Goal: Task Accomplishment & Management: Manage account settings

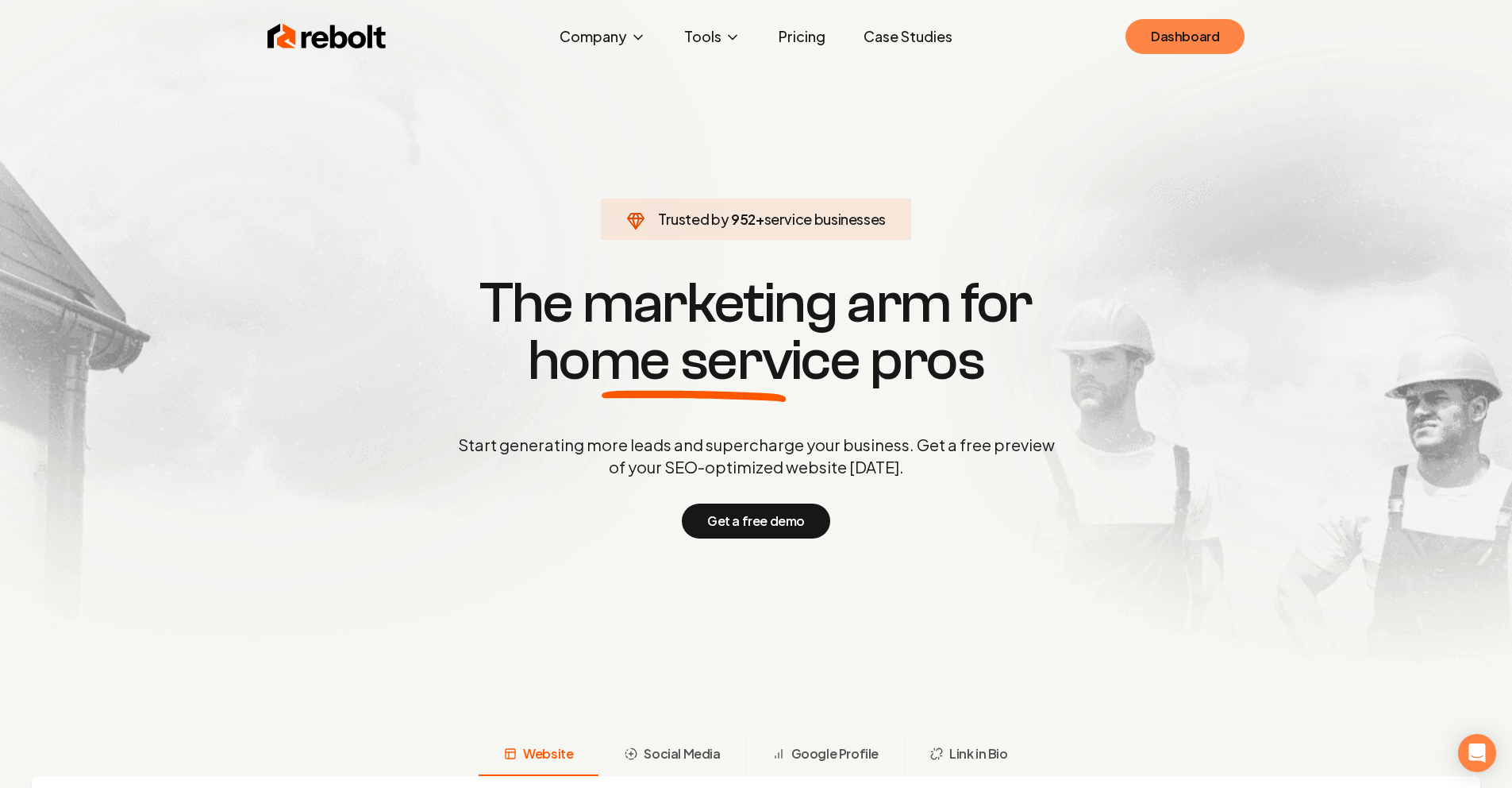
click at [1199, 35] on link "Dashboard" at bounding box center [1185, 36] width 119 height 35
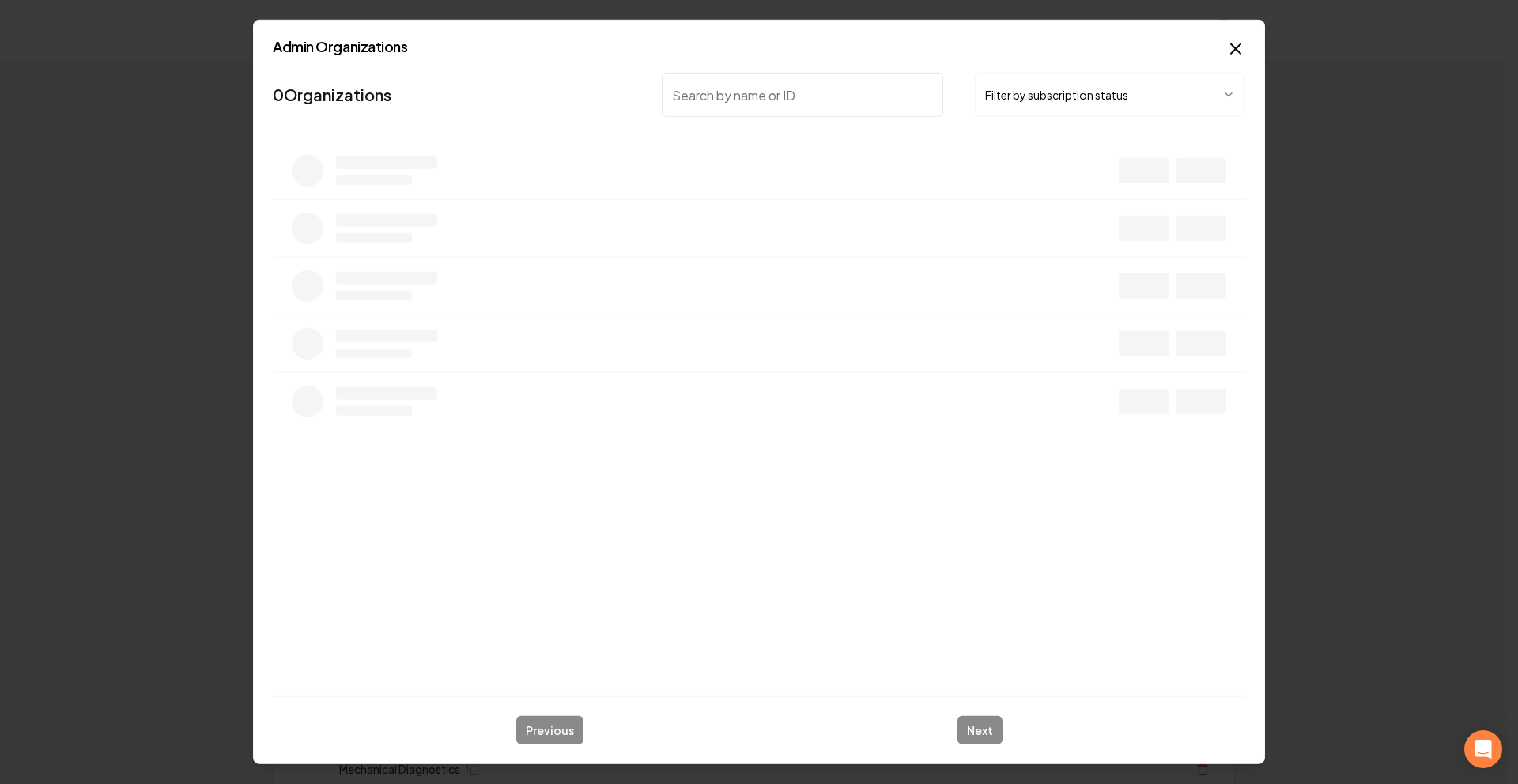
click at [1064, 99] on button "Filter by subscription status" at bounding box center [1110, 95] width 270 height 44
click at [803, 103] on input "search" at bounding box center [803, 95] width 282 height 44
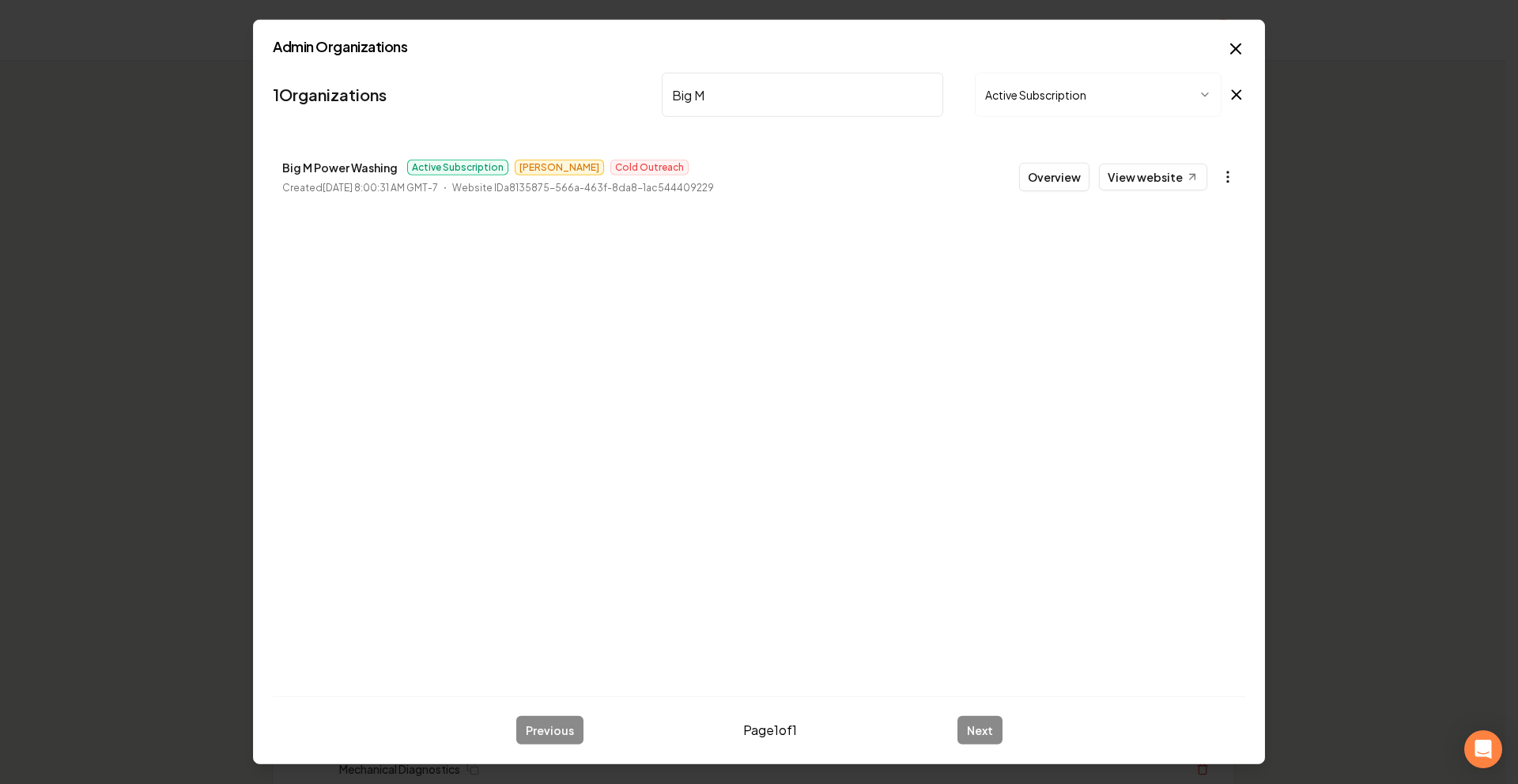
type input "Big M"
click at [1237, 174] on body "Organization Rebolt Site Builder 2500 companies Add New Business Logo Company N…" at bounding box center [752, 392] width 1506 height 784
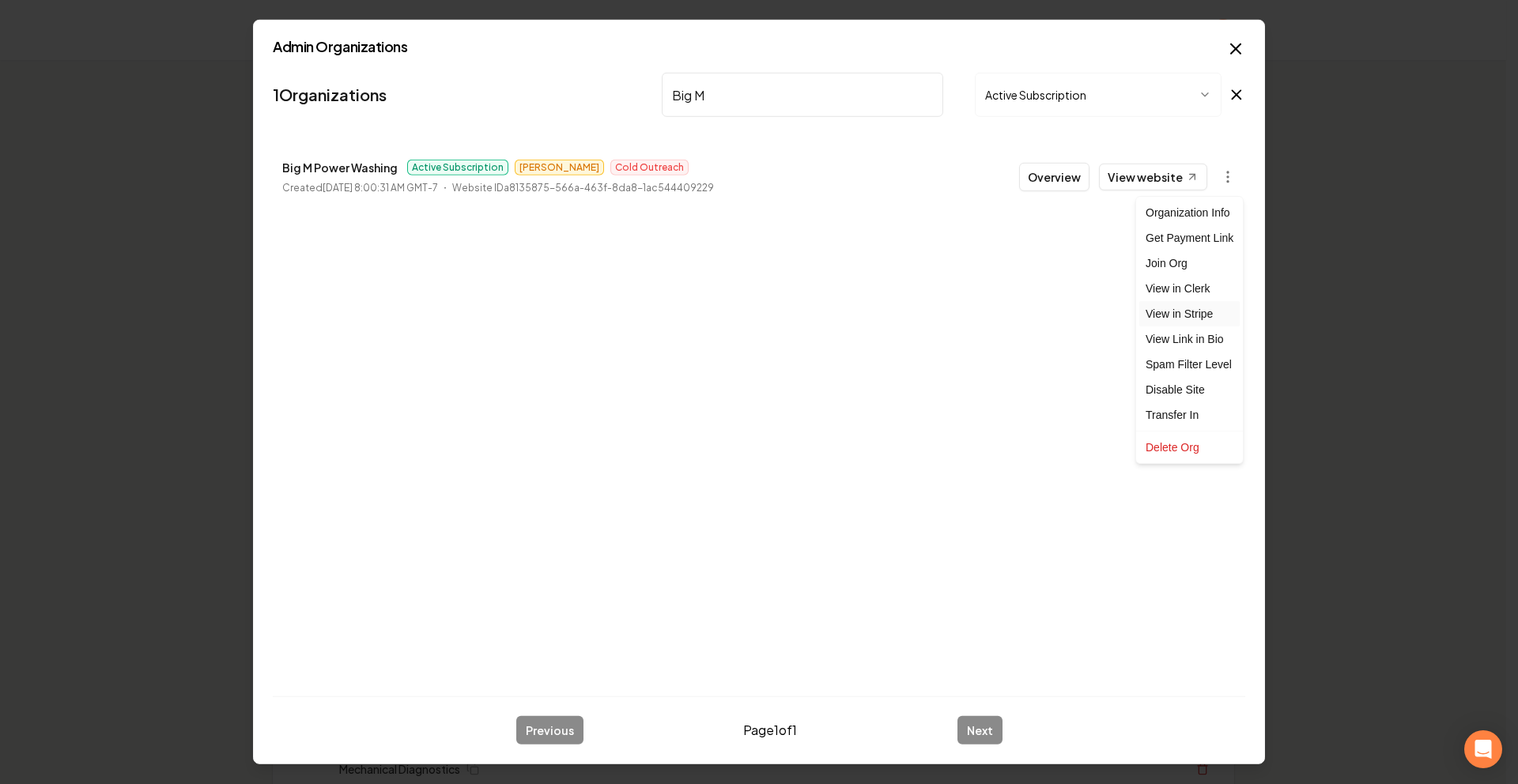
click at [1184, 305] on link "View in Stripe" at bounding box center [1189, 314] width 100 height 25
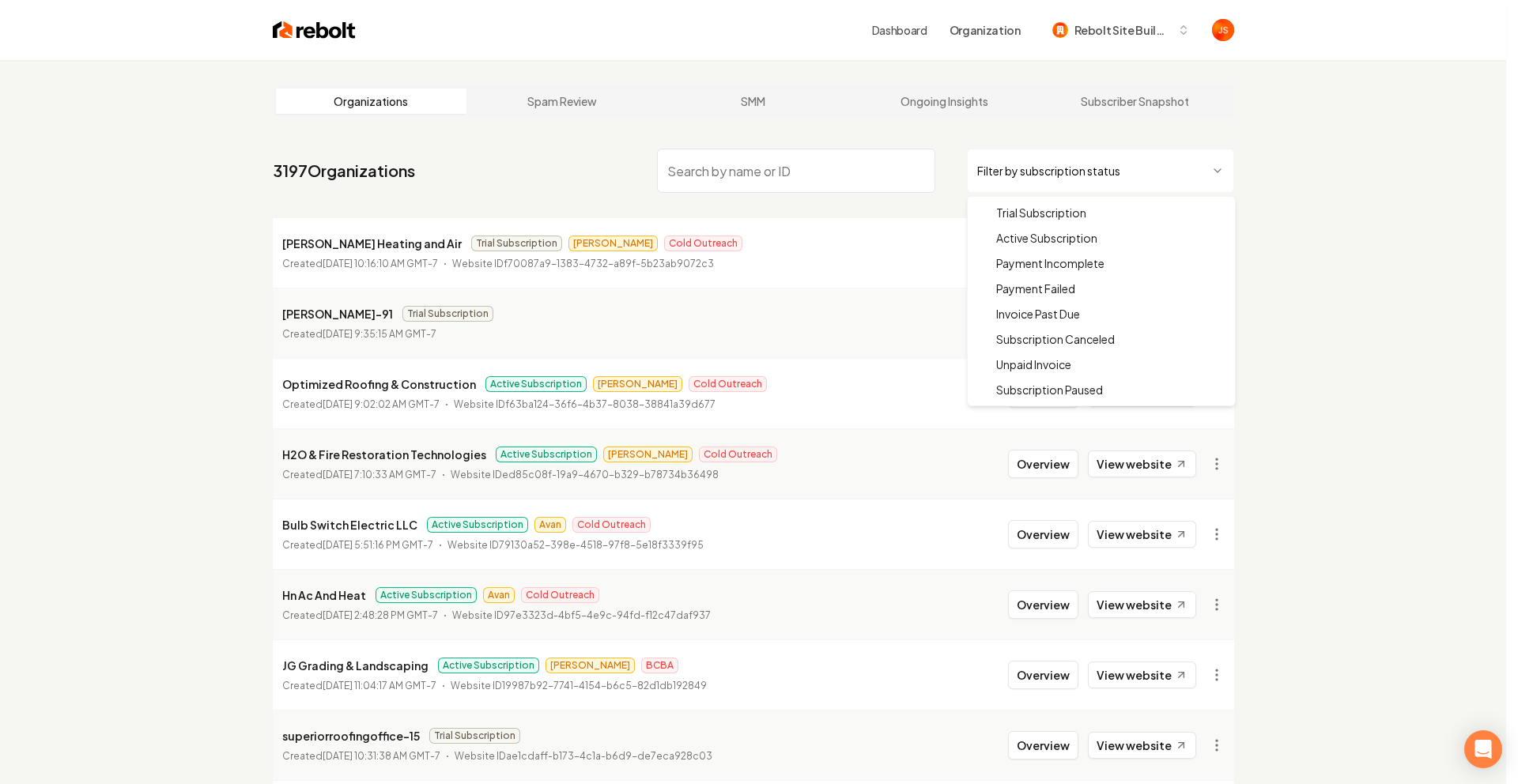
click at [1042, 186] on html "Dashboard Organization Rebolt Site Builder Organizations Spam Review SMM Ongoin…" at bounding box center [759, 392] width 1518 height 784
drag, startPoint x: 1024, startPoint y: 237, endPoint x: 860, endPoint y: 188, distance: 171.2
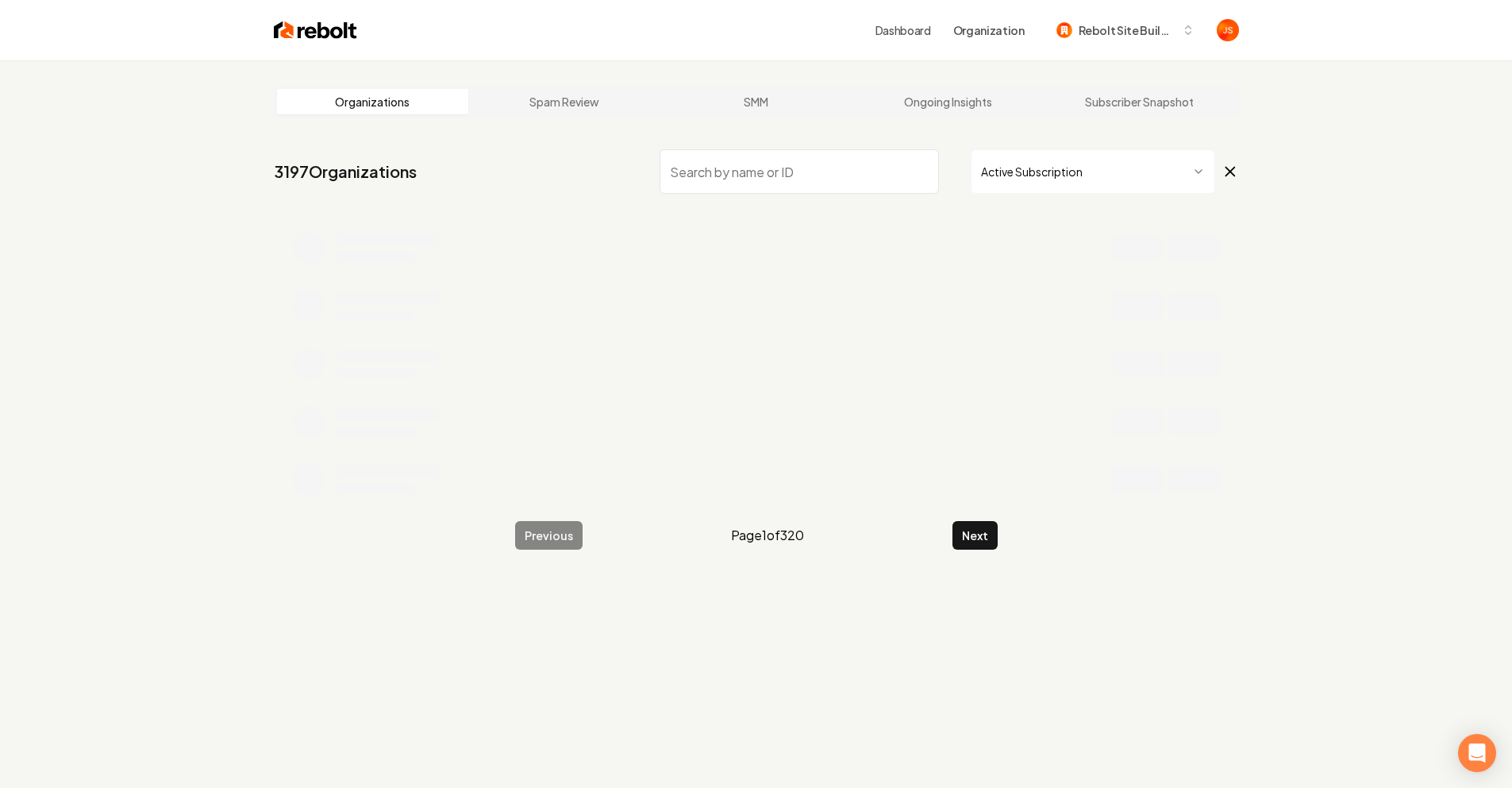
click at [853, 186] on input "search" at bounding box center [799, 172] width 280 height 45
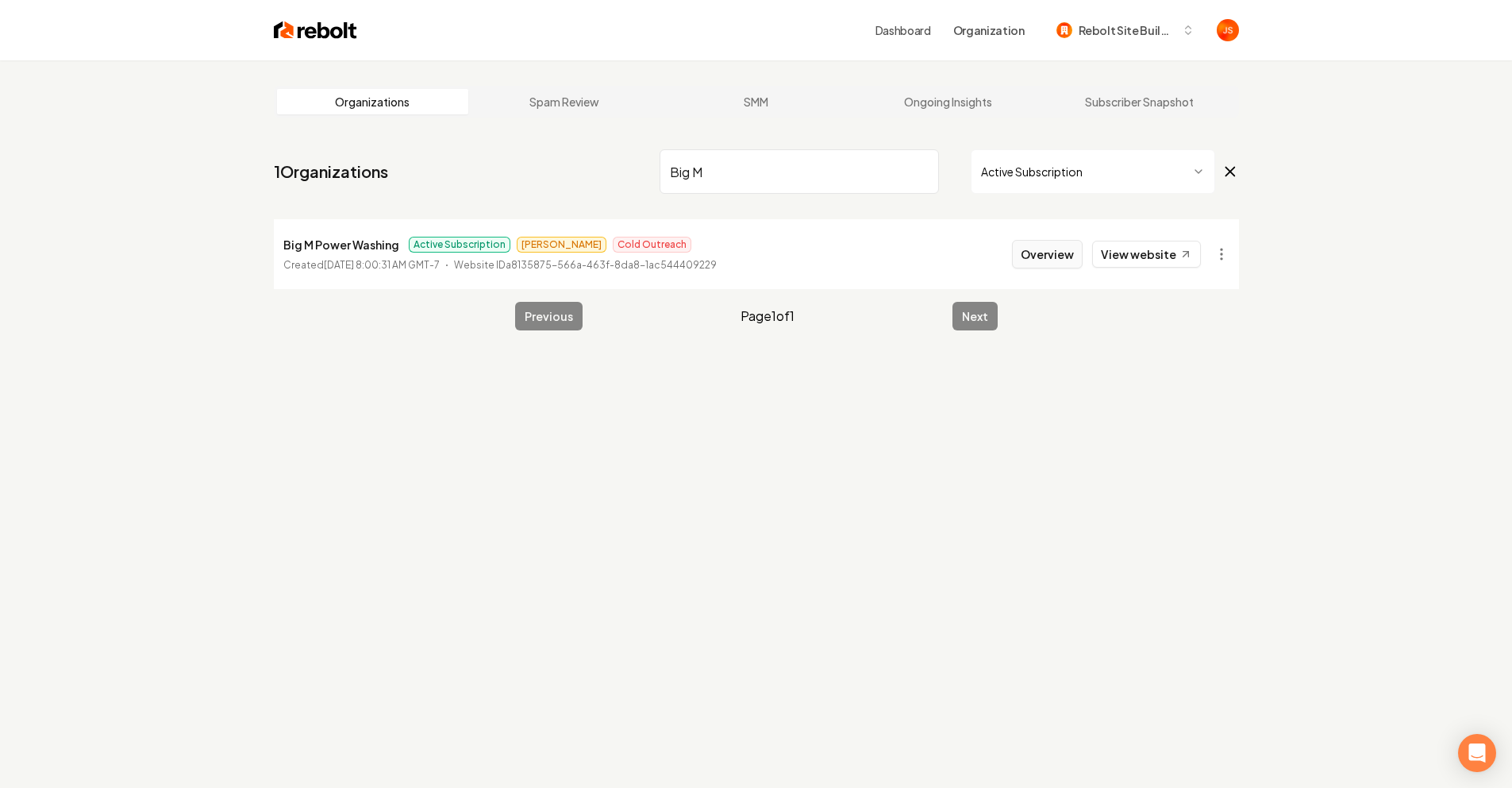
type input "Big M"
drag, startPoint x: 1072, startPoint y: 254, endPoint x: 1048, endPoint y: 253, distance: 24.0
click at [1072, 253] on button "Overview" at bounding box center [1048, 254] width 71 height 29
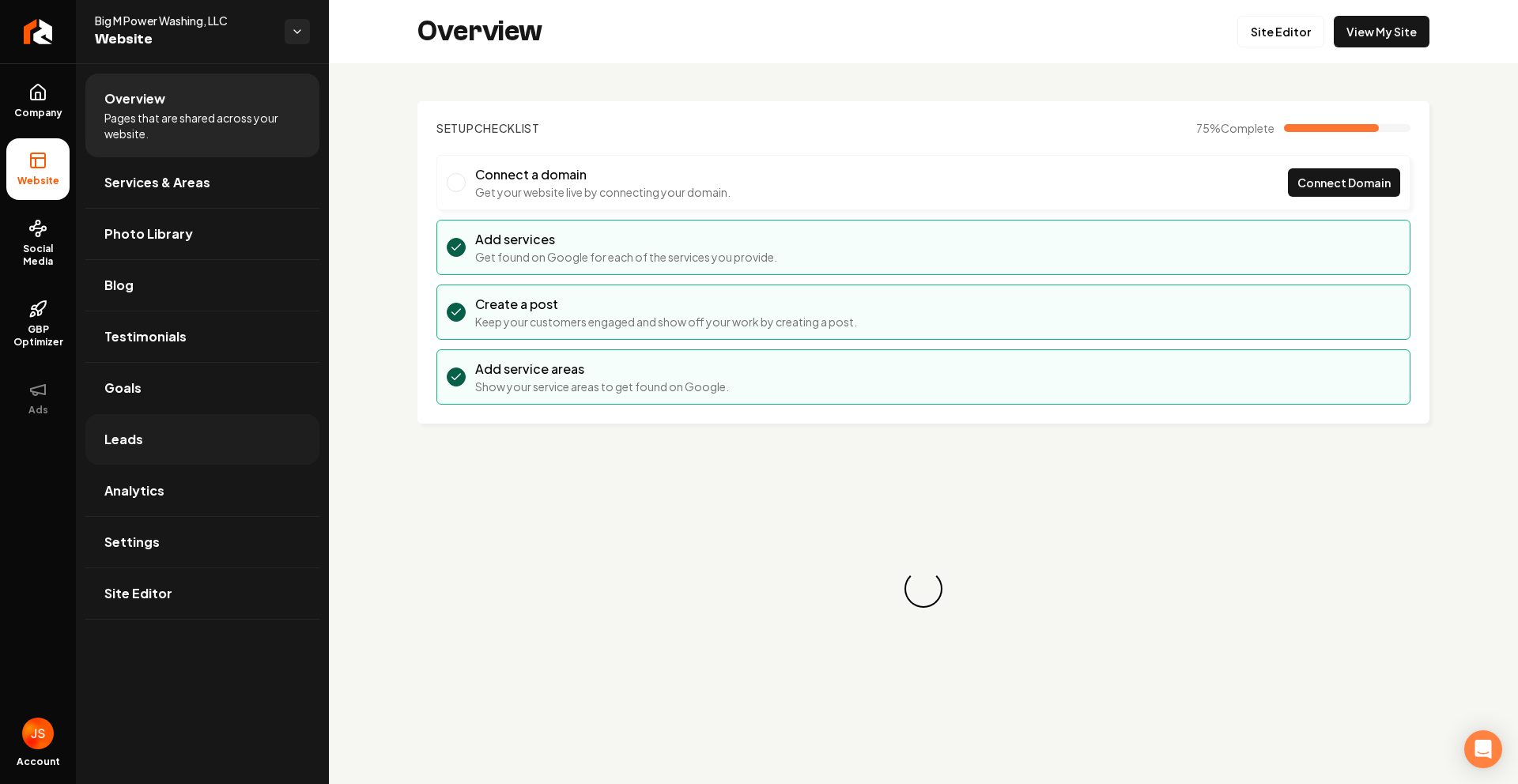
click at [183, 433] on link "Leads" at bounding box center [202, 439] width 234 height 51
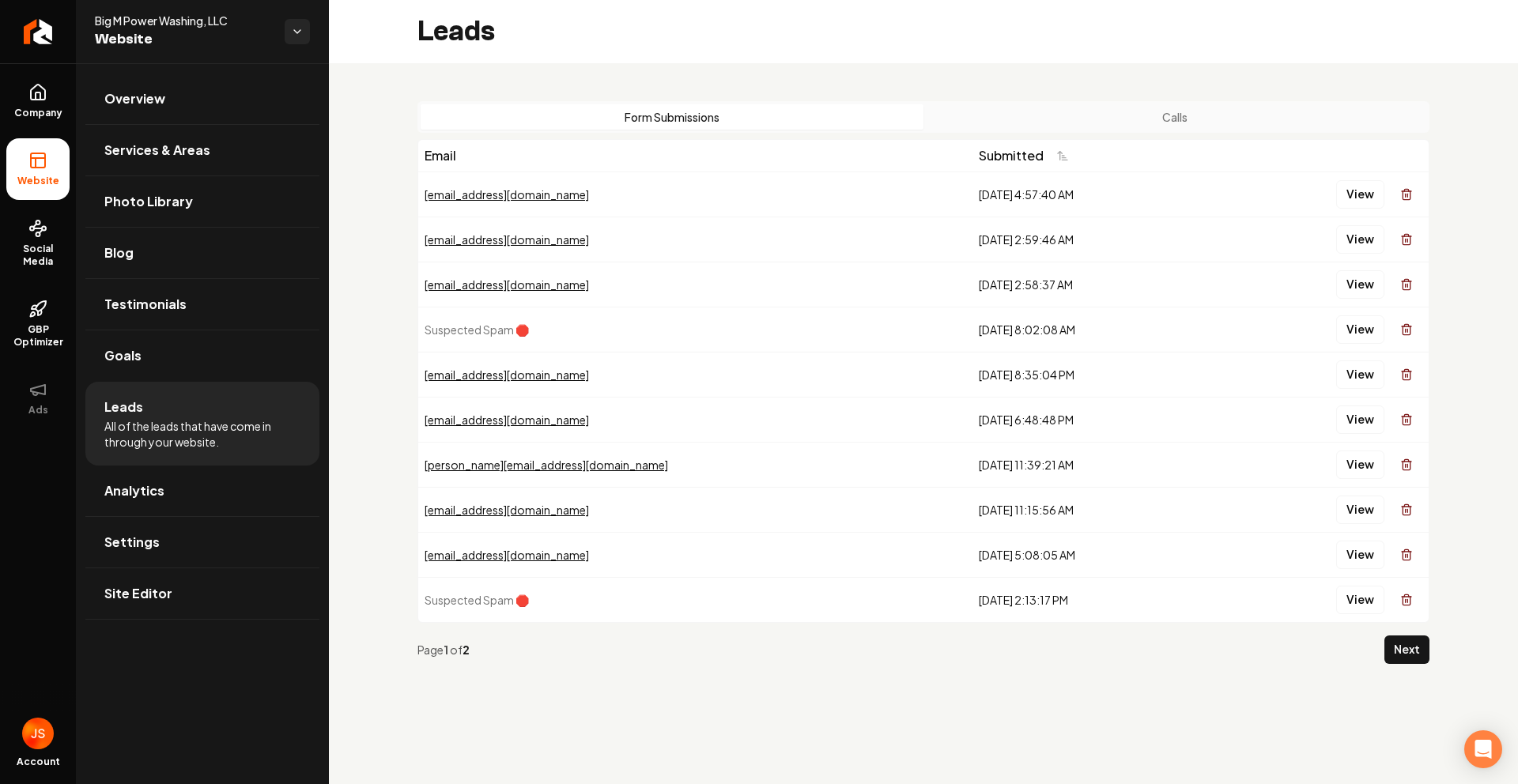
click at [1079, 140] on th "Submitted" at bounding box center [1093, 155] width 242 height 31
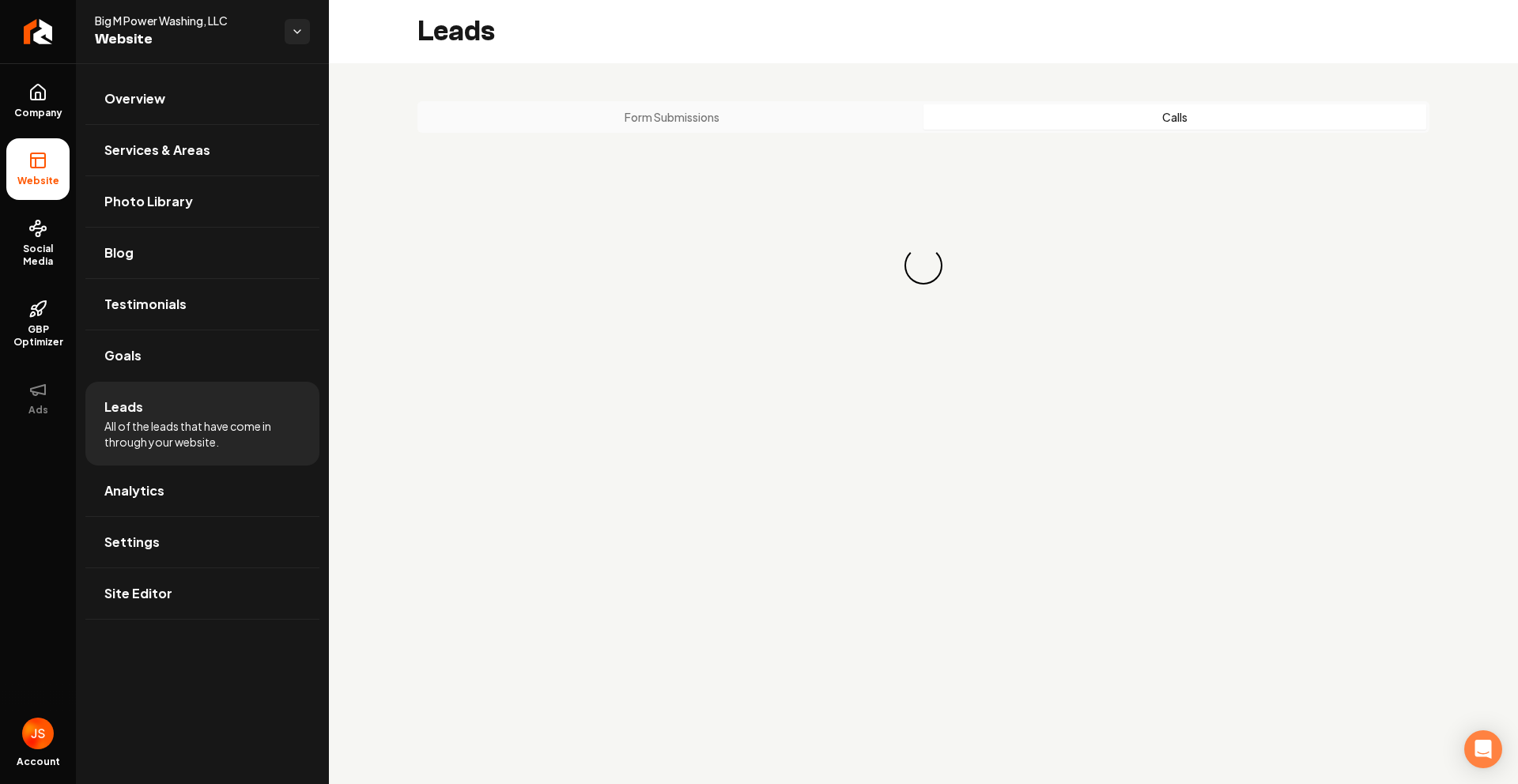
click at [1087, 128] on button "Calls" at bounding box center [1175, 117] width 503 height 25
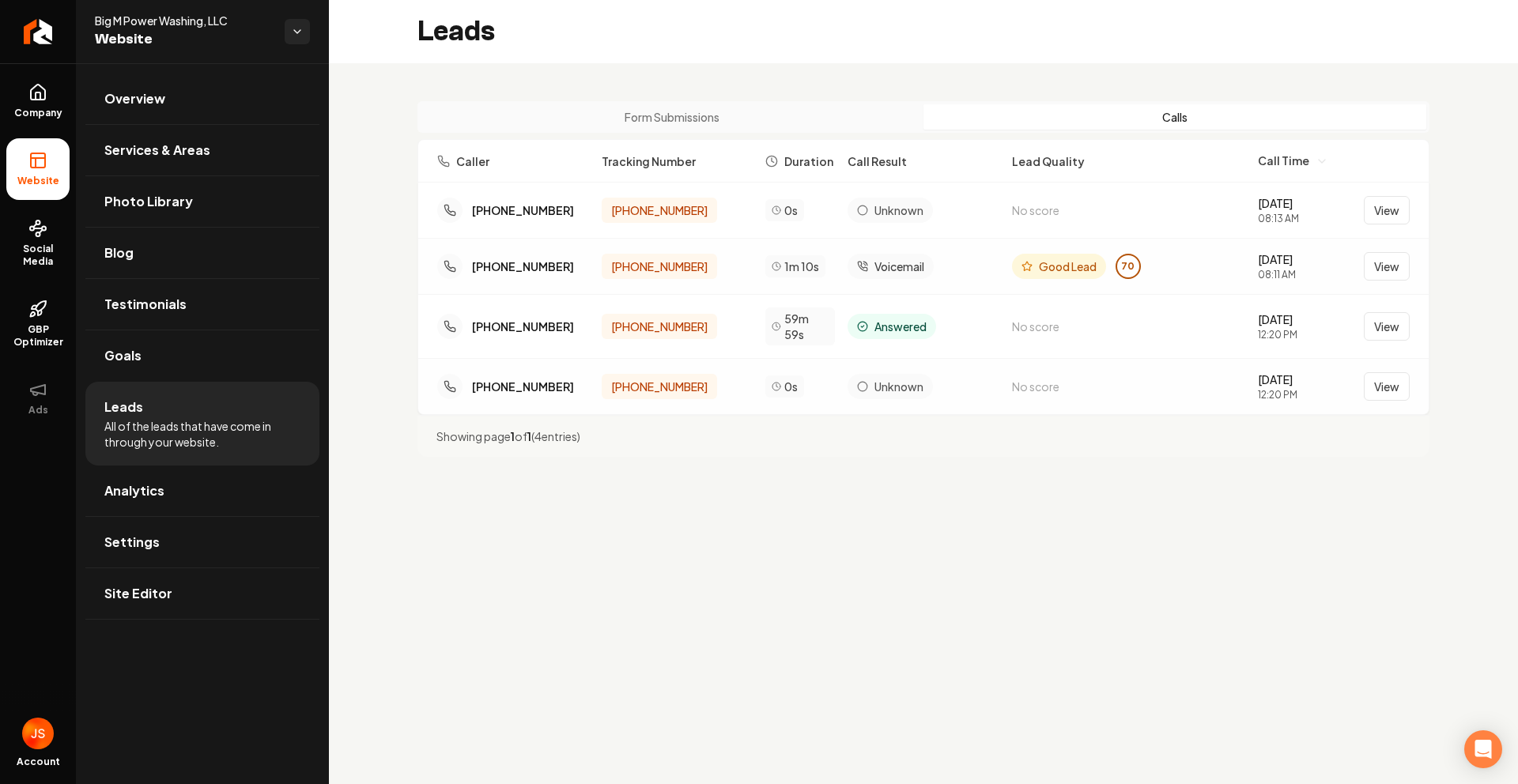
click at [763, 116] on button "Form Submissions" at bounding box center [672, 117] width 503 height 25
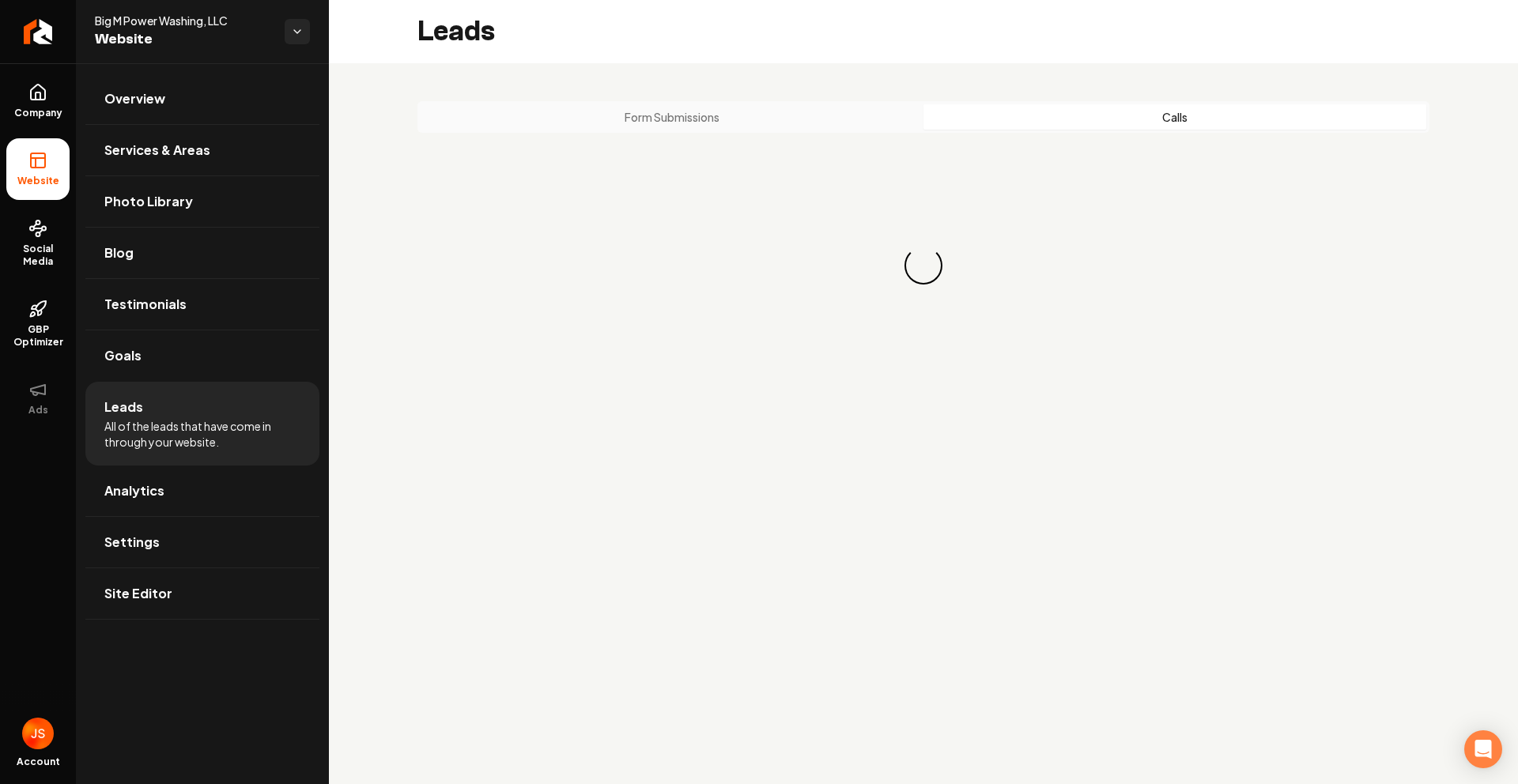
click at [1037, 110] on button "Calls" at bounding box center [1175, 117] width 503 height 25
click at [752, 112] on button "Form Submissions" at bounding box center [672, 117] width 503 height 25
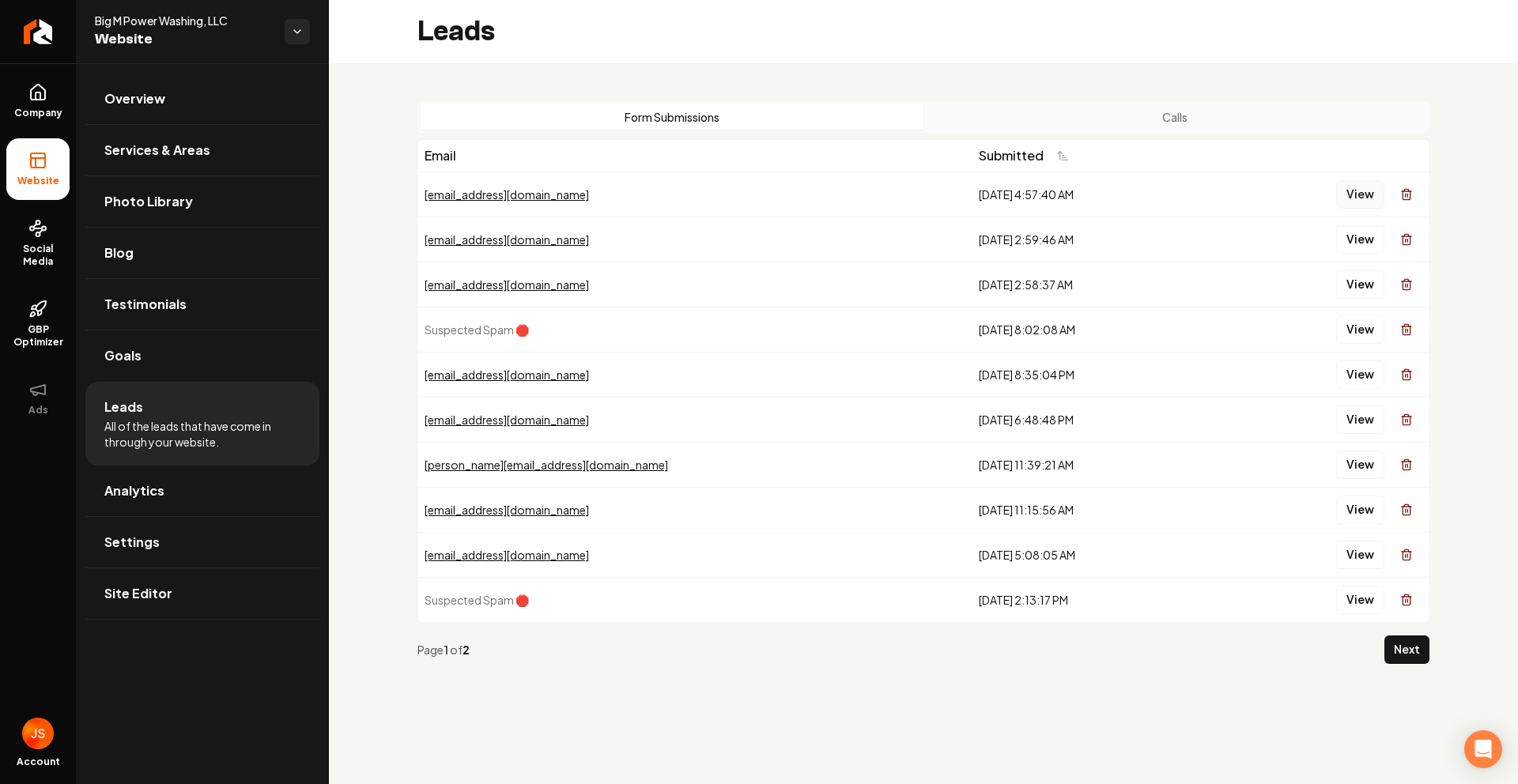
click at [1351, 197] on button "View" at bounding box center [1359, 194] width 48 height 29
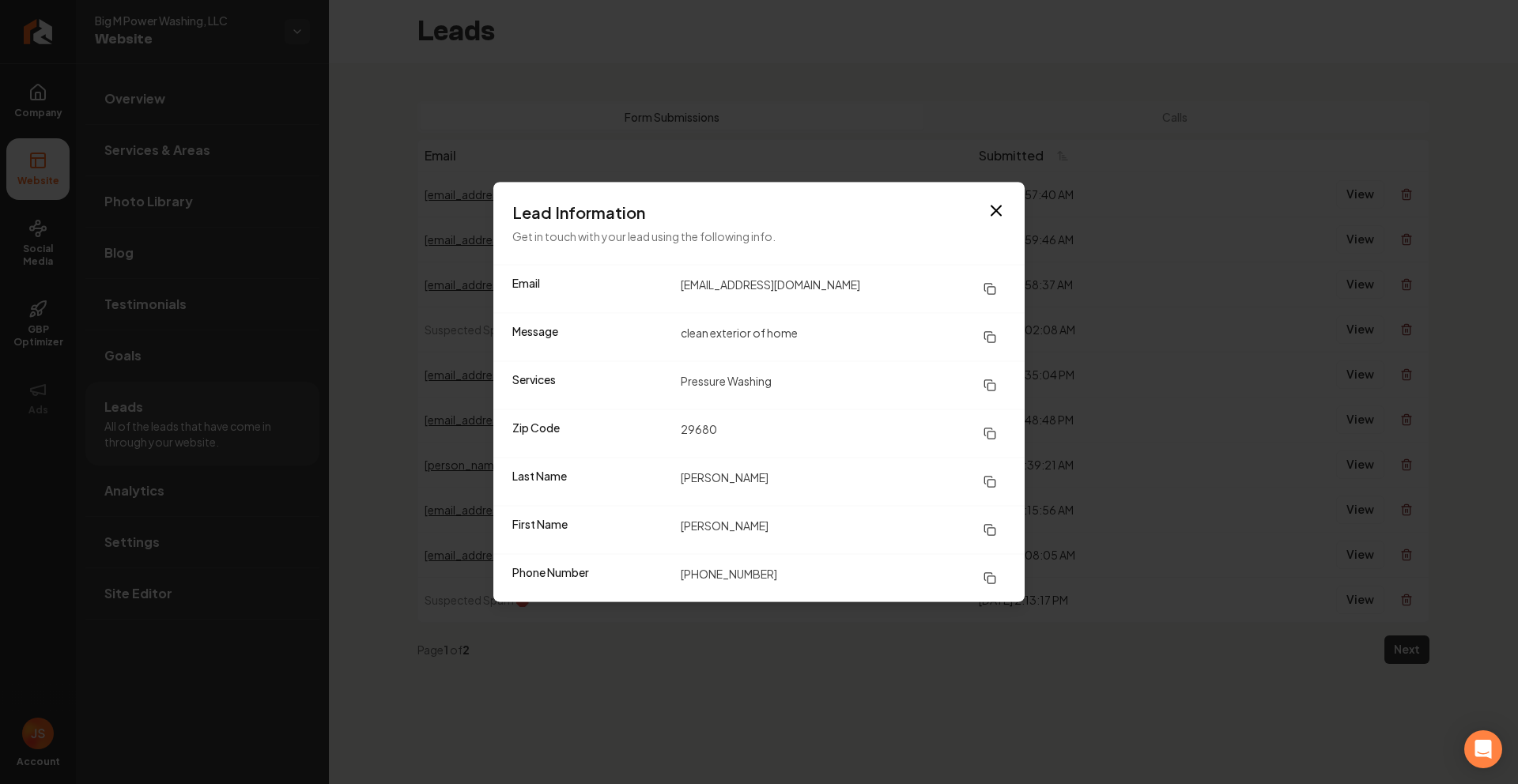
click at [976, 185] on div "Lead Information Get in touch with your lead using the following info." at bounding box center [759, 223] width 531 height 82
click at [995, 186] on div "Lead Information Get in touch with your lead using the following info." at bounding box center [759, 223] width 531 height 82
click at [1001, 212] on icon "button" at bounding box center [996, 210] width 19 height 19
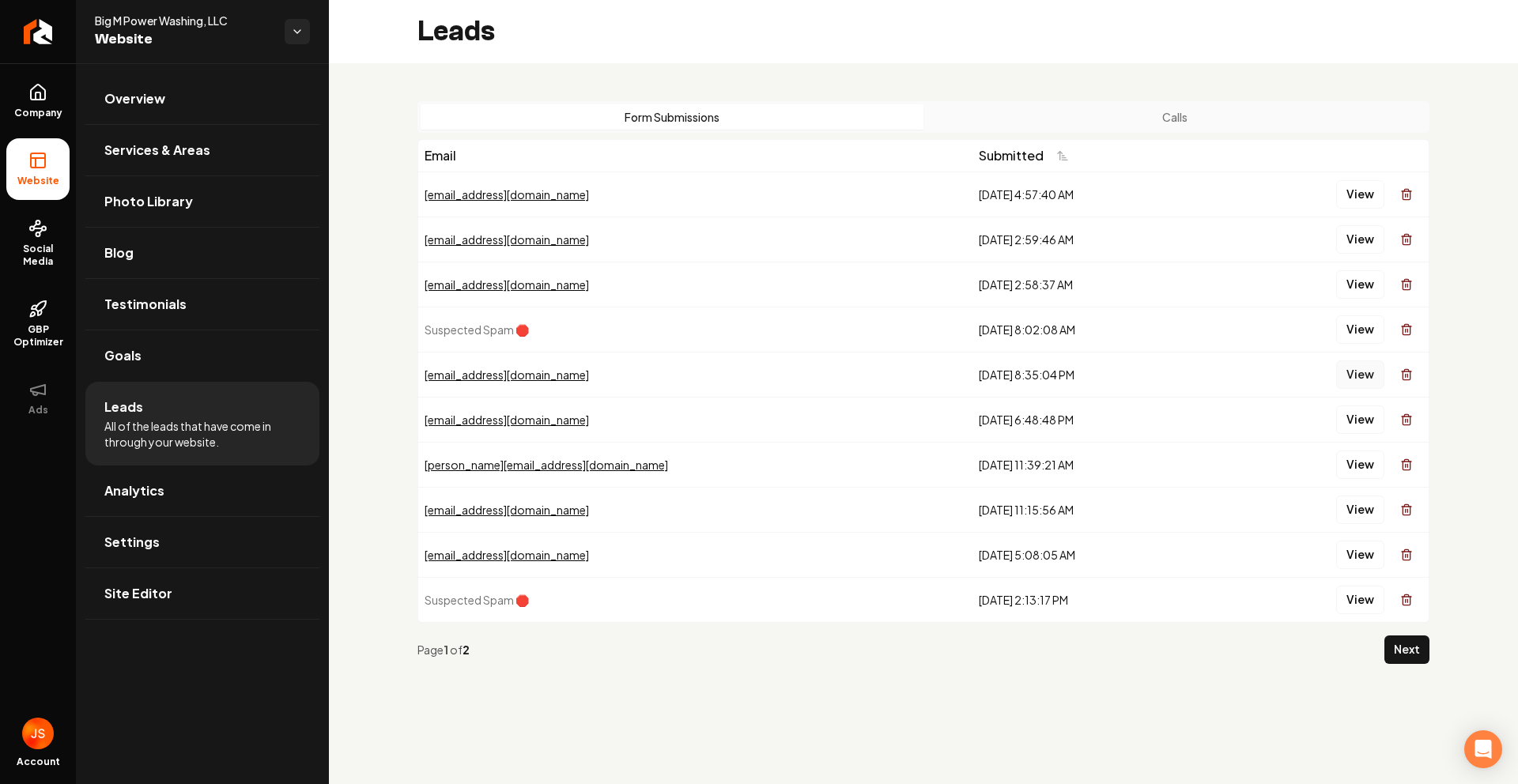
click at [1356, 364] on button "View" at bounding box center [1359, 374] width 48 height 29
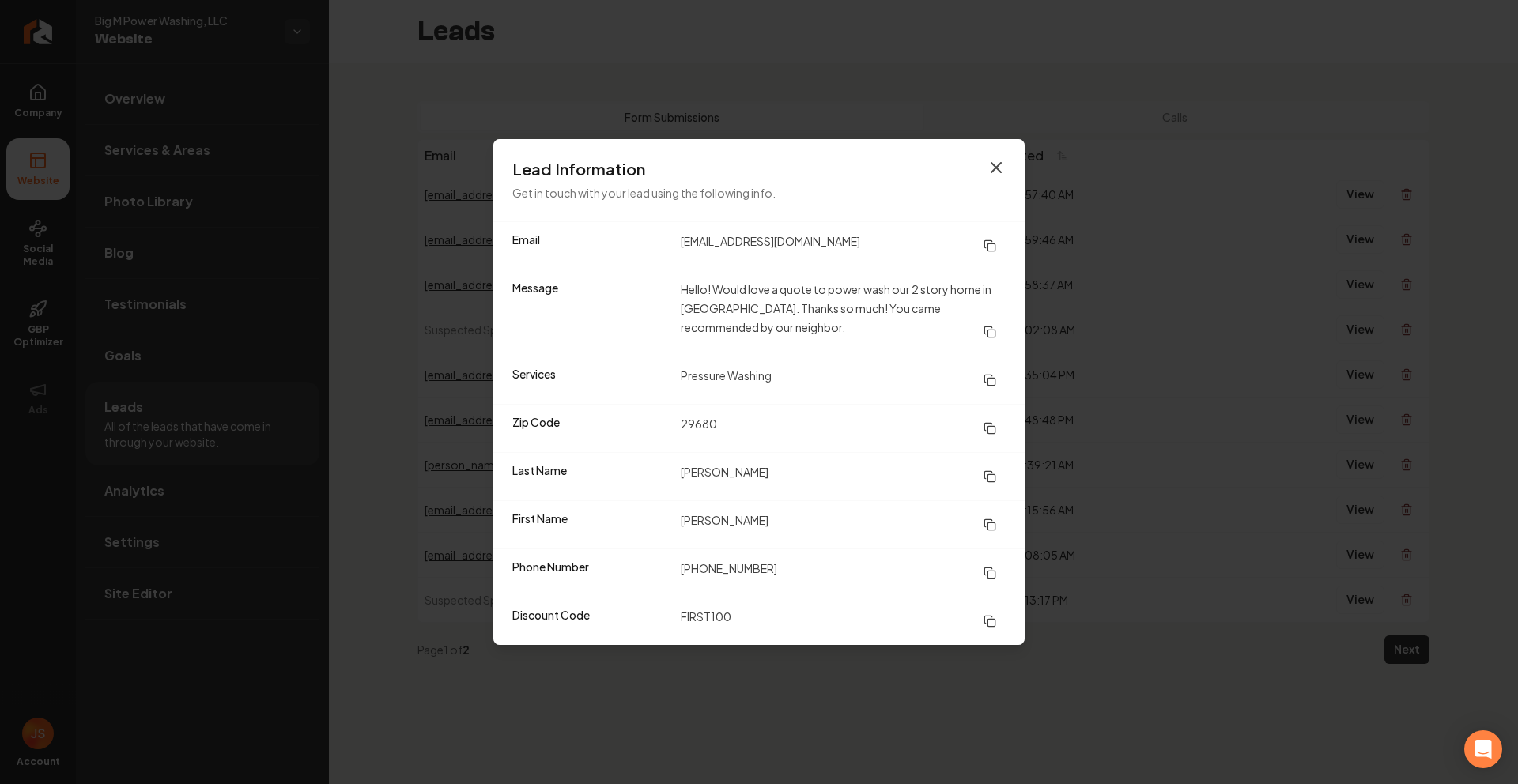
click at [1004, 158] on icon "button" at bounding box center [996, 167] width 19 height 19
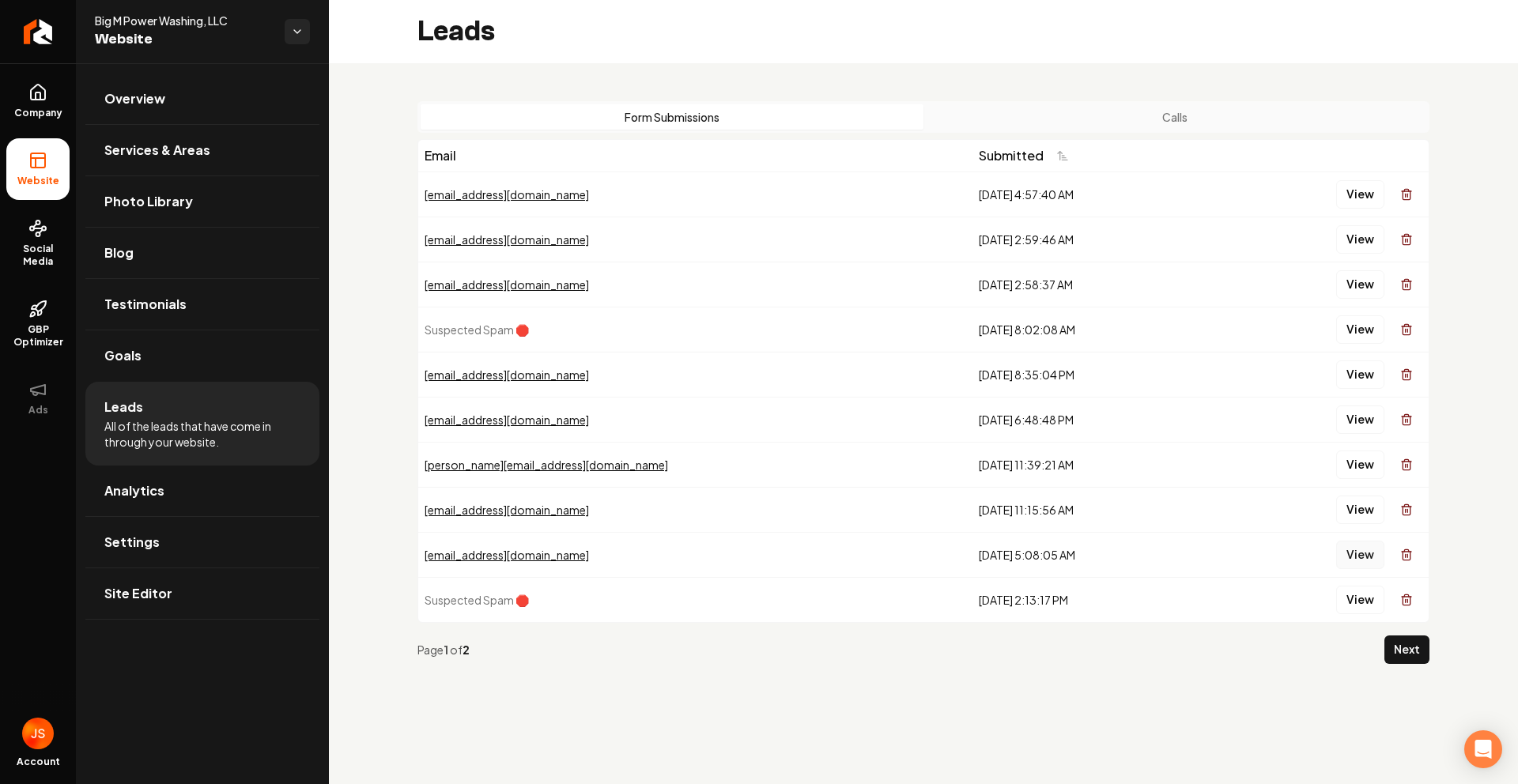
click at [1357, 549] on button "View" at bounding box center [1359, 554] width 48 height 29
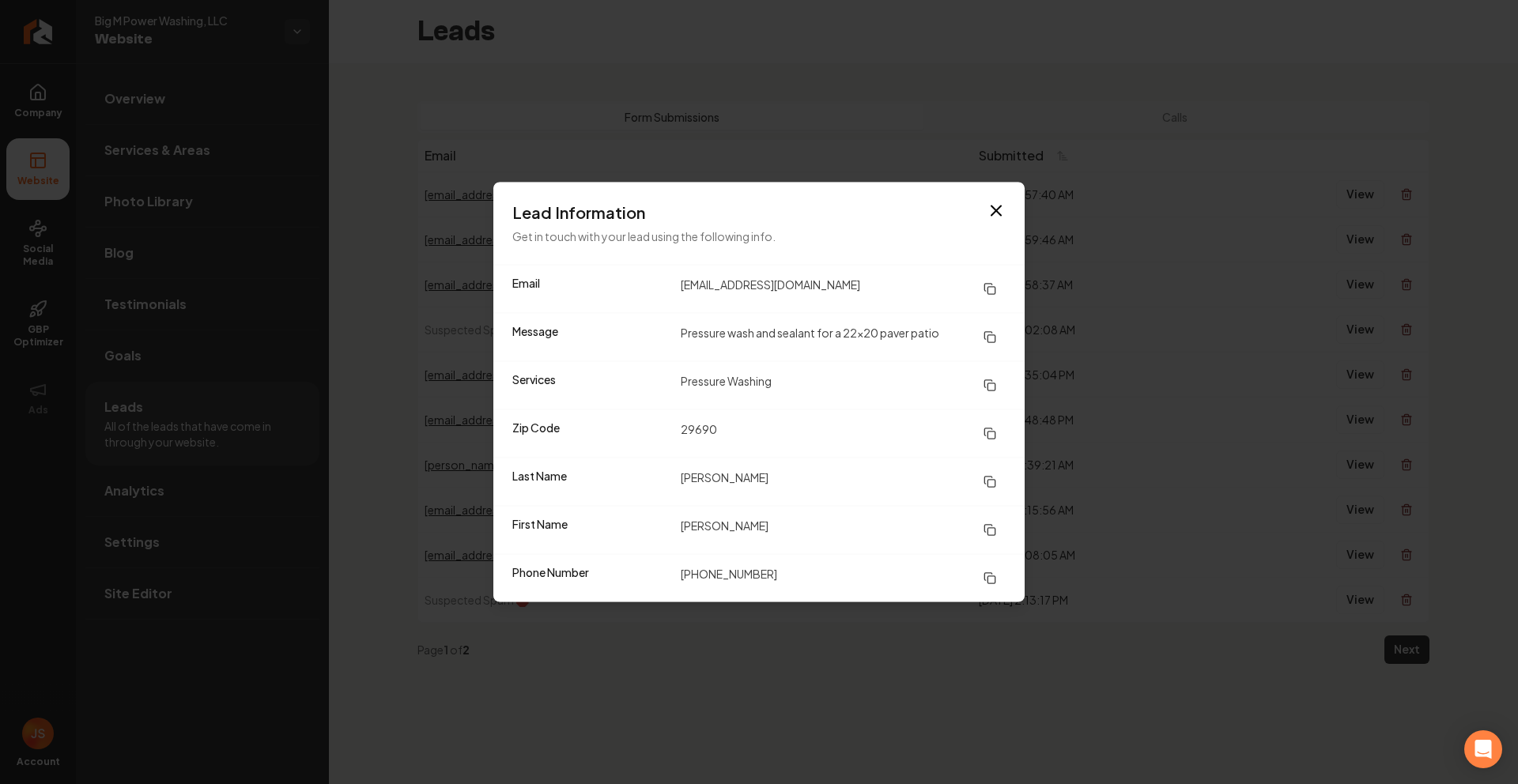
click at [1005, 223] on div "Lead Information Get in touch with your lead using the following info." at bounding box center [759, 223] width 531 height 82
click at [993, 213] on icon "button" at bounding box center [996, 211] width 10 height 10
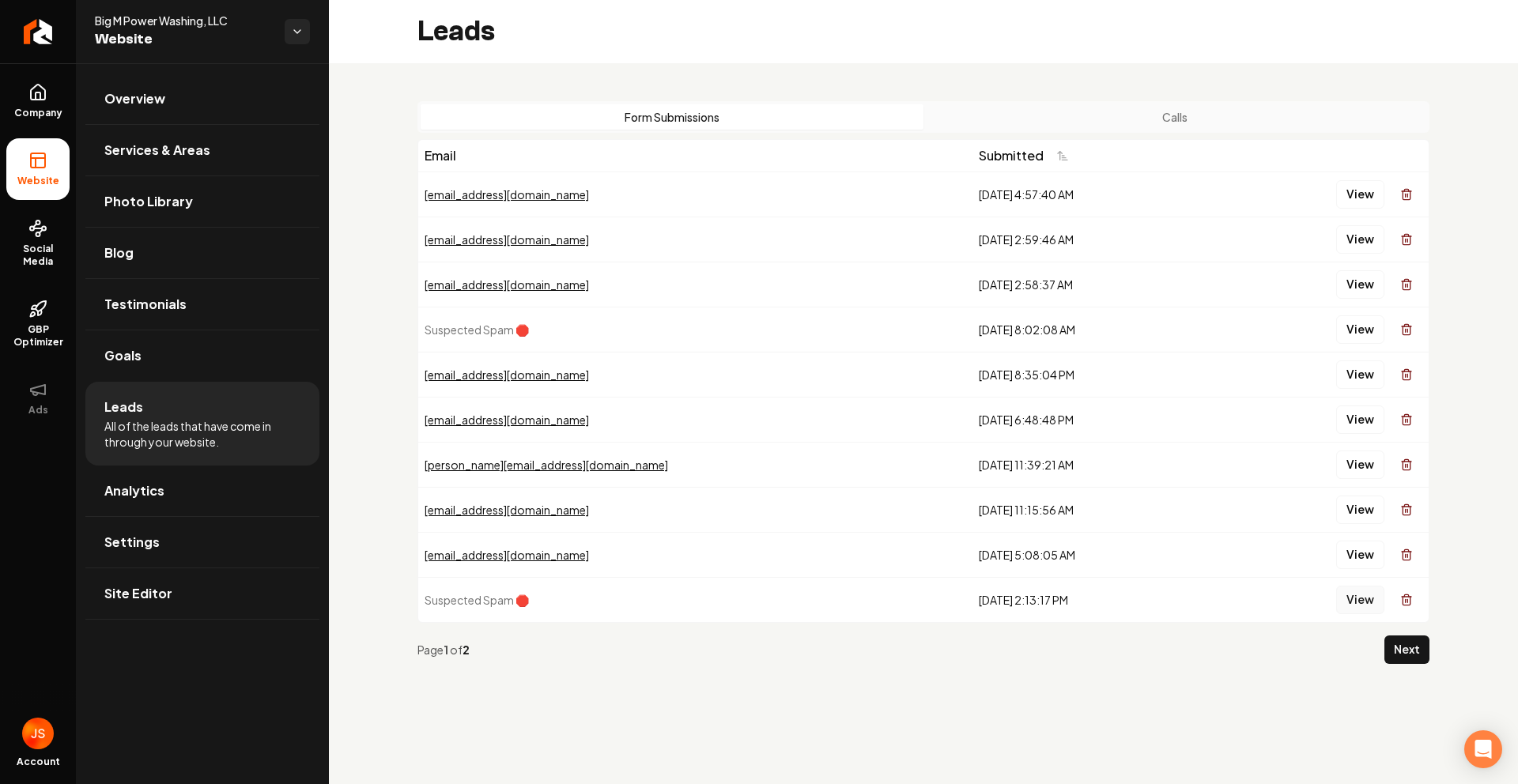
click at [1362, 604] on button "View" at bounding box center [1359, 599] width 48 height 29
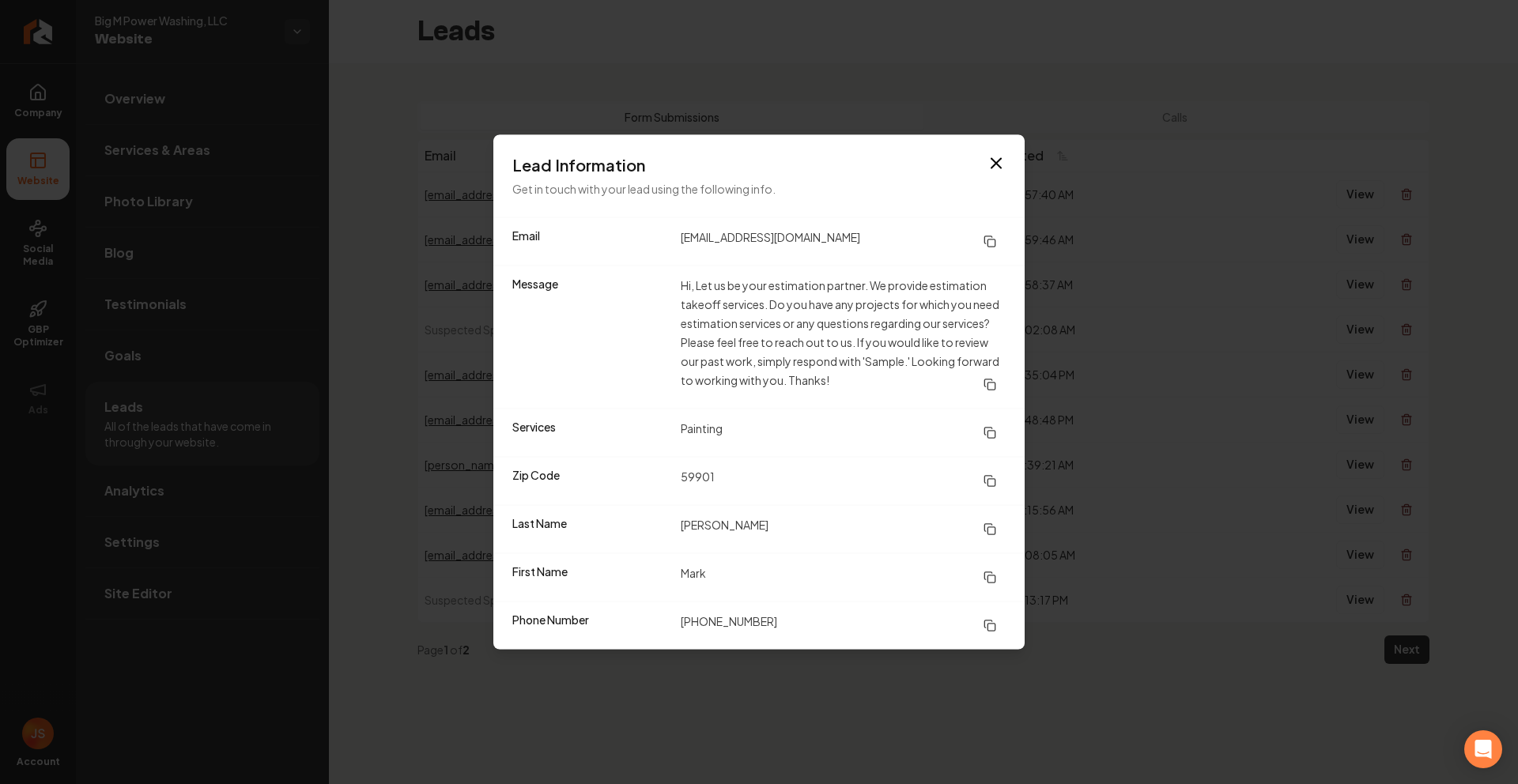
click at [1019, 141] on div "Lead Information Get in touch with your lead using the following info." at bounding box center [759, 177] width 531 height 82
click at [999, 151] on div "Lead Information Get in touch with your lead using the following info." at bounding box center [759, 177] width 531 height 82
click at [983, 152] on div "Lead Information Get in touch with your lead using the following info." at bounding box center [759, 177] width 531 height 82
drag, startPoint x: 989, startPoint y: 158, endPoint x: 1144, endPoint y: 304, distance: 212.9
click at [989, 158] on icon "button" at bounding box center [996, 163] width 19 height 19
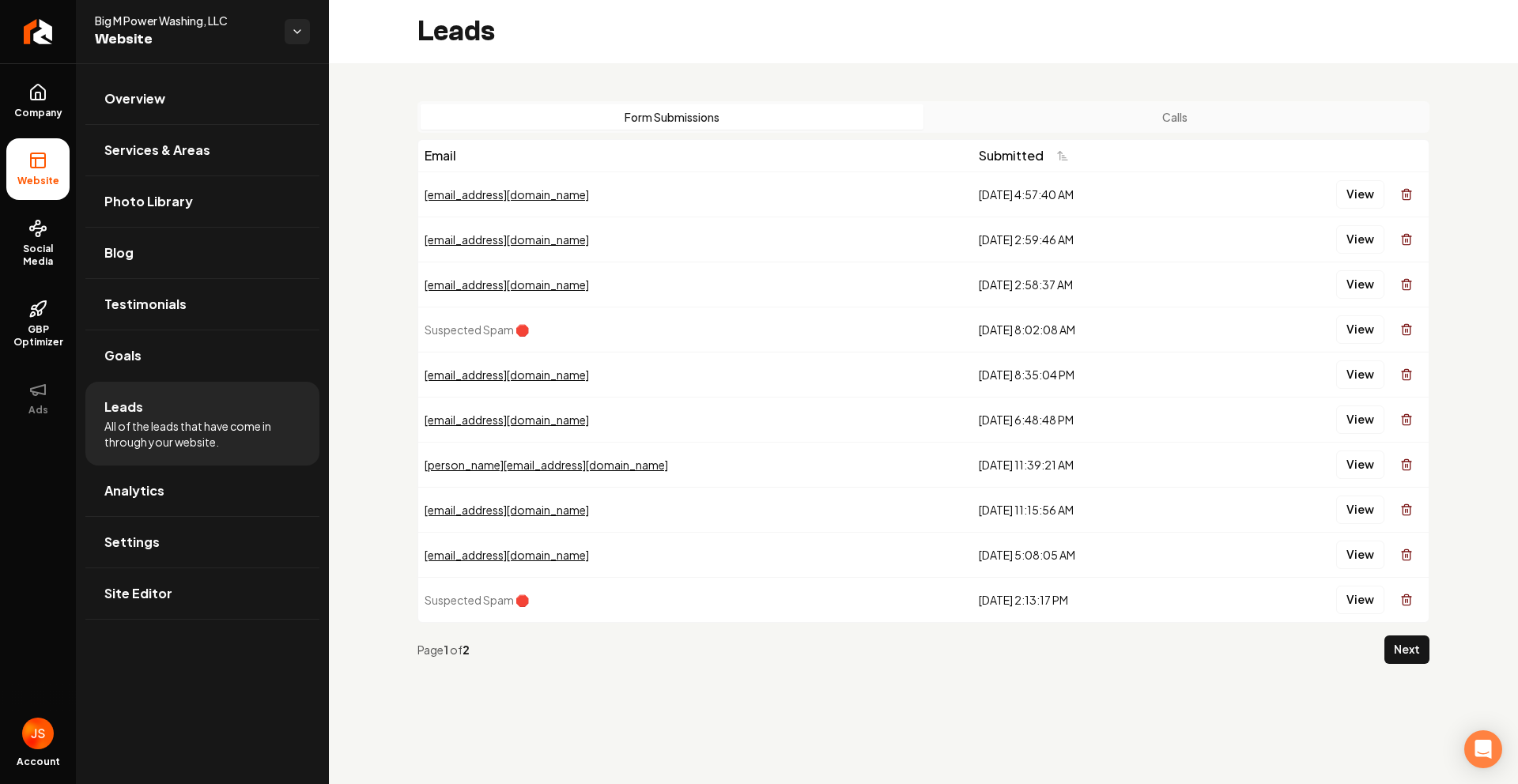
click at [1416, 668] on div "Page 1 of 2 Next" at bounding box center [923, 649] width 1012 height 53
click at [1405, 655] on button "Next" at bounding box center [1406, 649] width 45 height 29
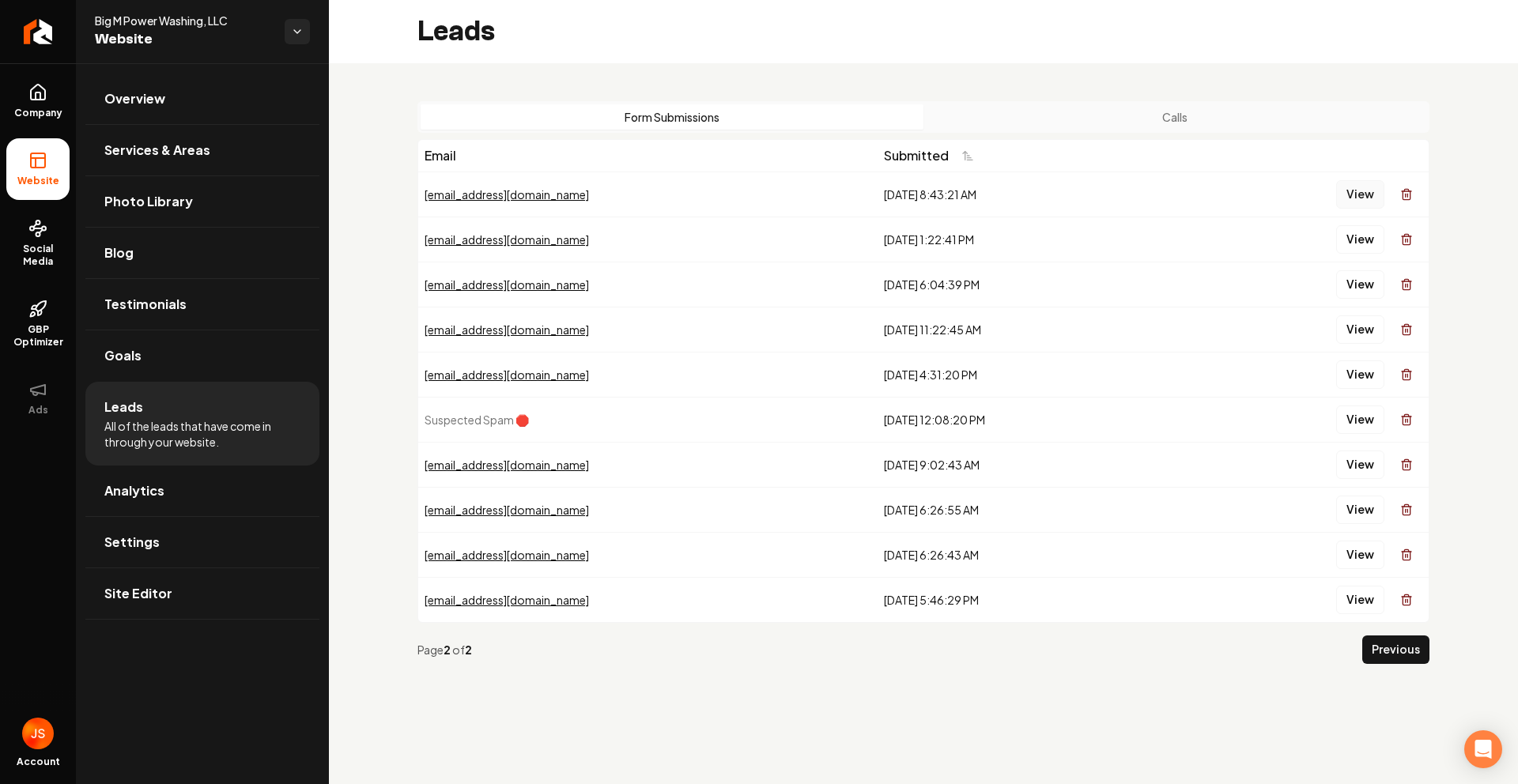
click at [1352, 197] on button "View" at bounding box center [1359, 194] width 48 height 29
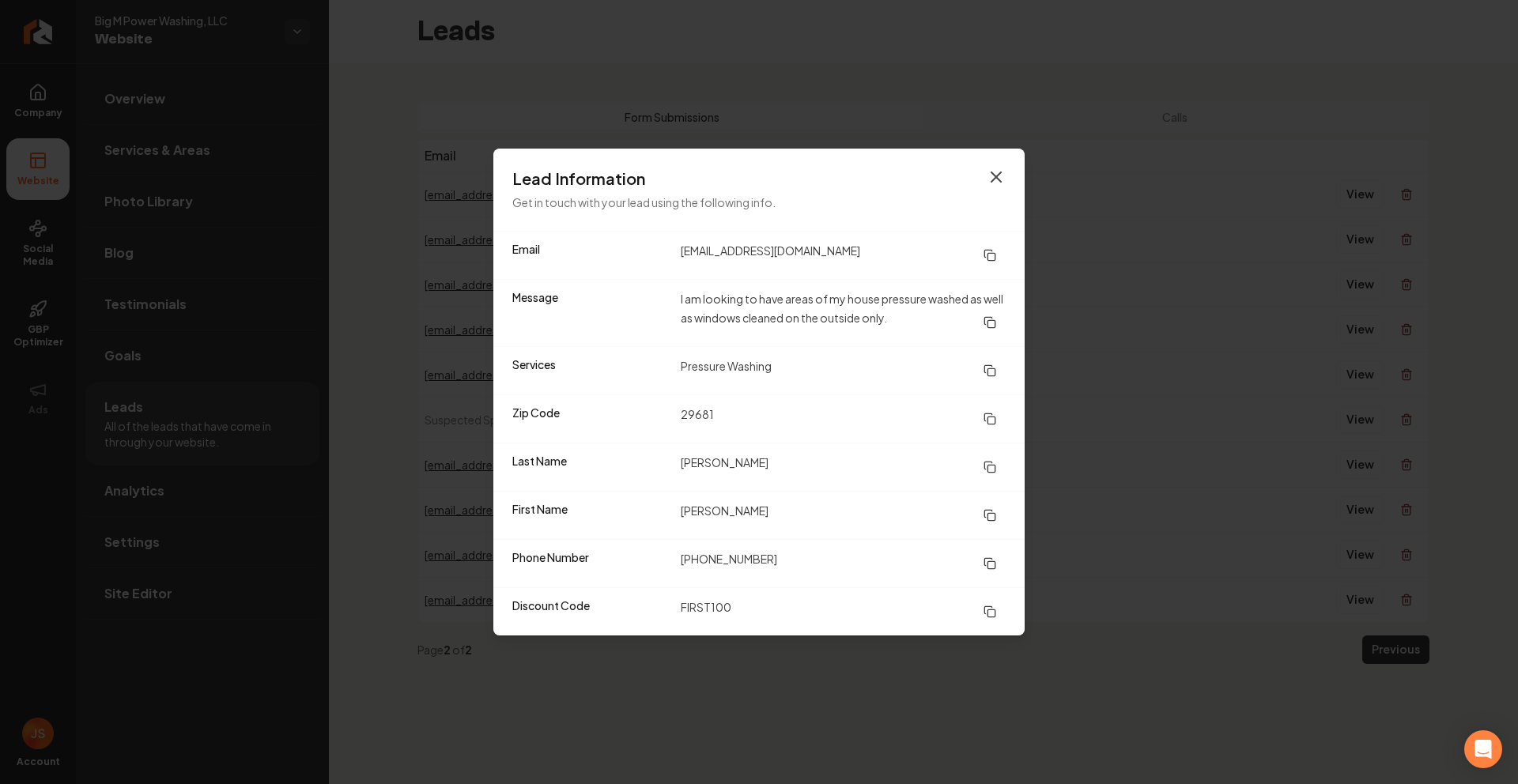
click at [998, 175] on icon "button" at bounding box center [996, 177] width 10 height 10
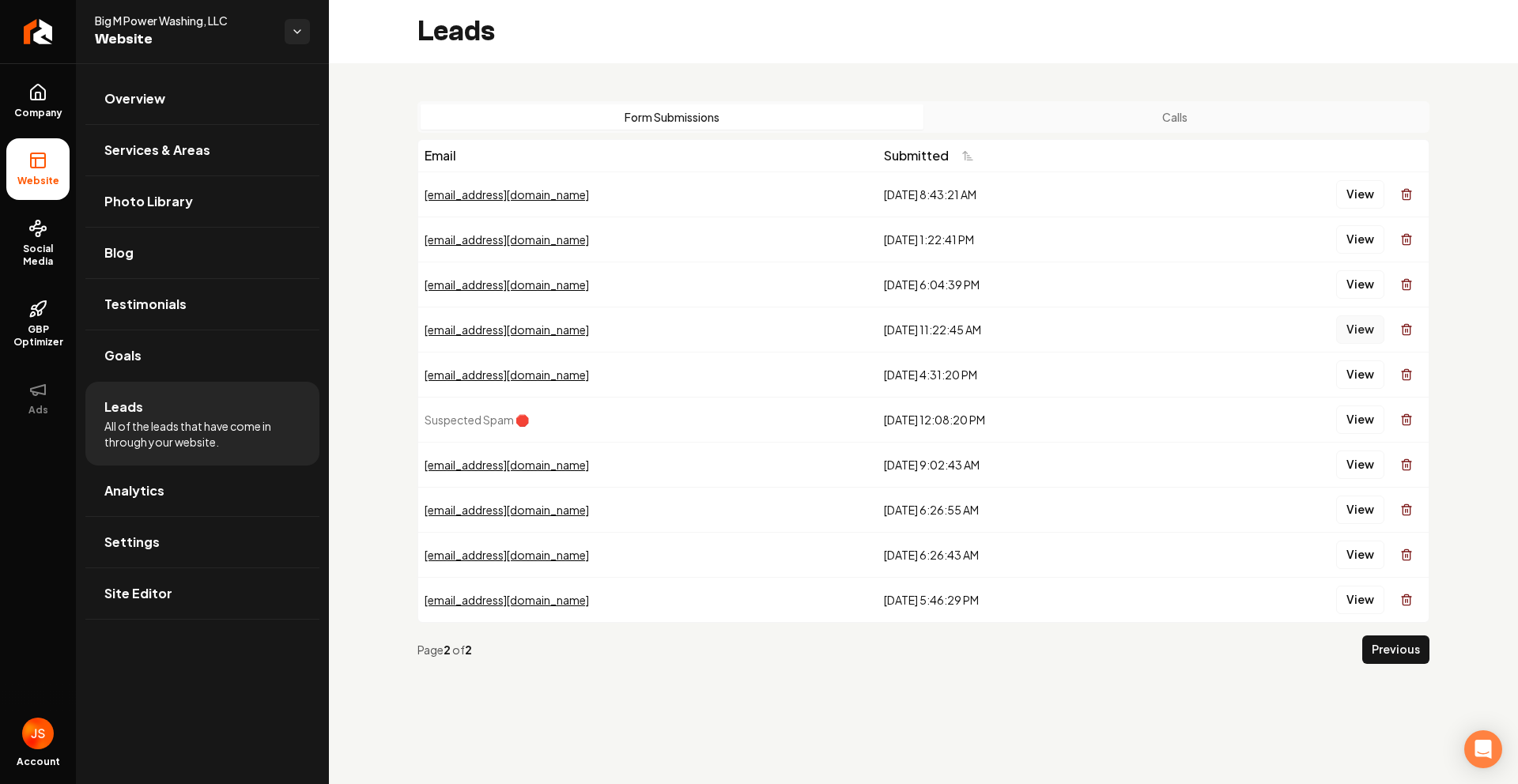
click at [1350, 334] on button "View" at bounding box center [1359, 329] width 48 height 29
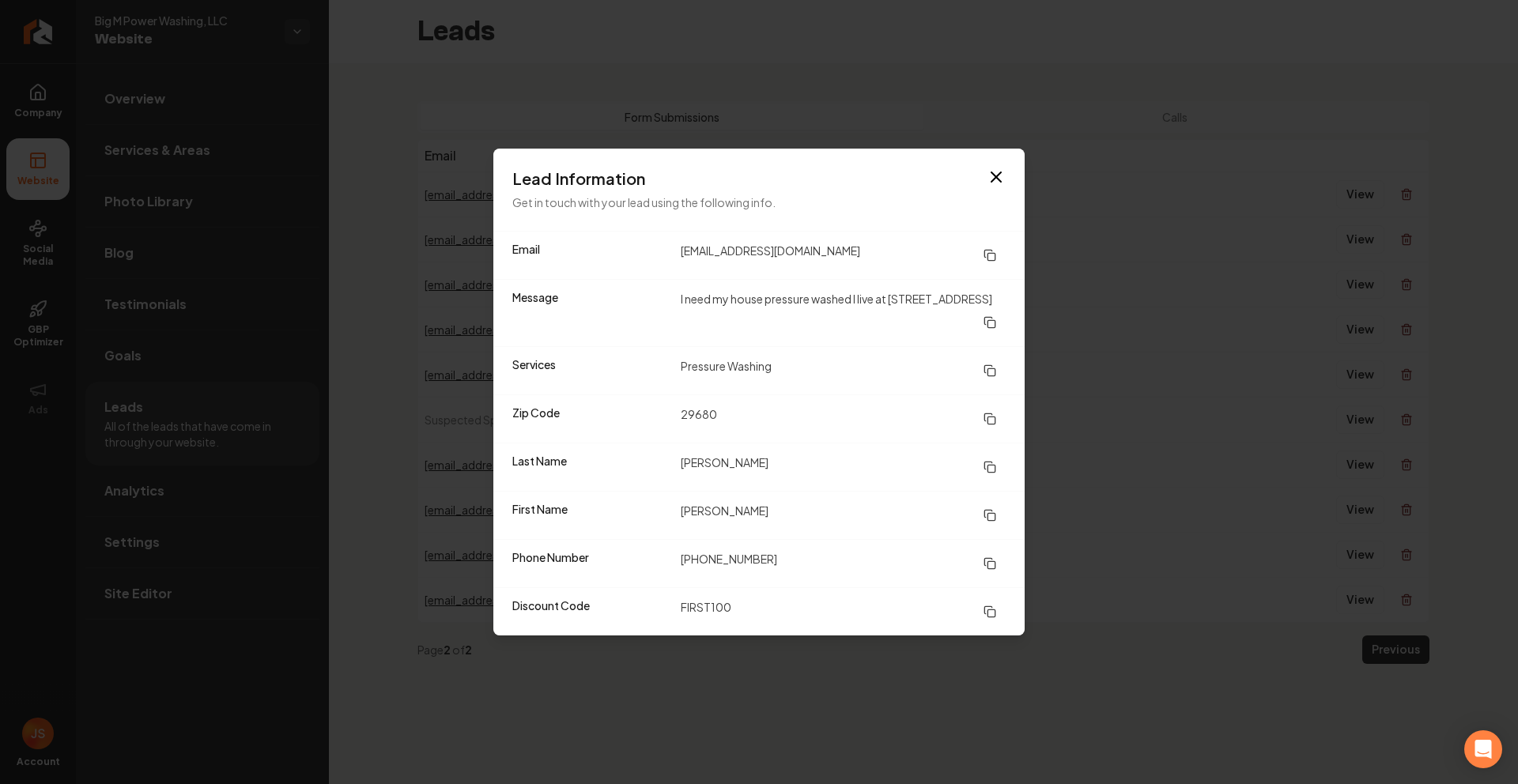
click at [1005, 172] on div "Lead Information Get in touch with your lead using the following info." at bounding box center [759, 190] width 531 height 82
click at [991, 175] on icon "button" at bounding box center [996, 177] width 19 height 19
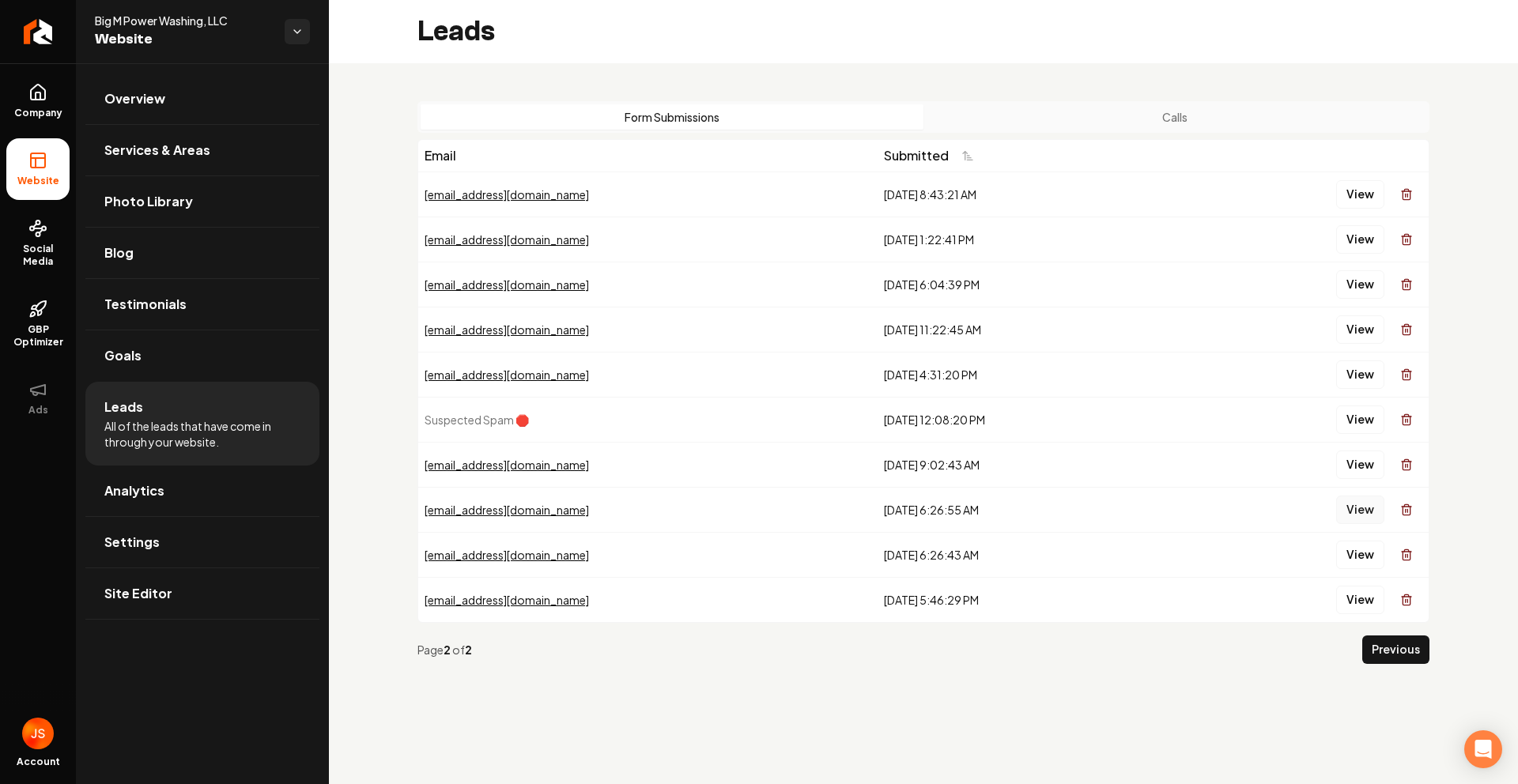
click at [1346, 502] on button "View" at bounding box center [1359, 509] width 48 height 29
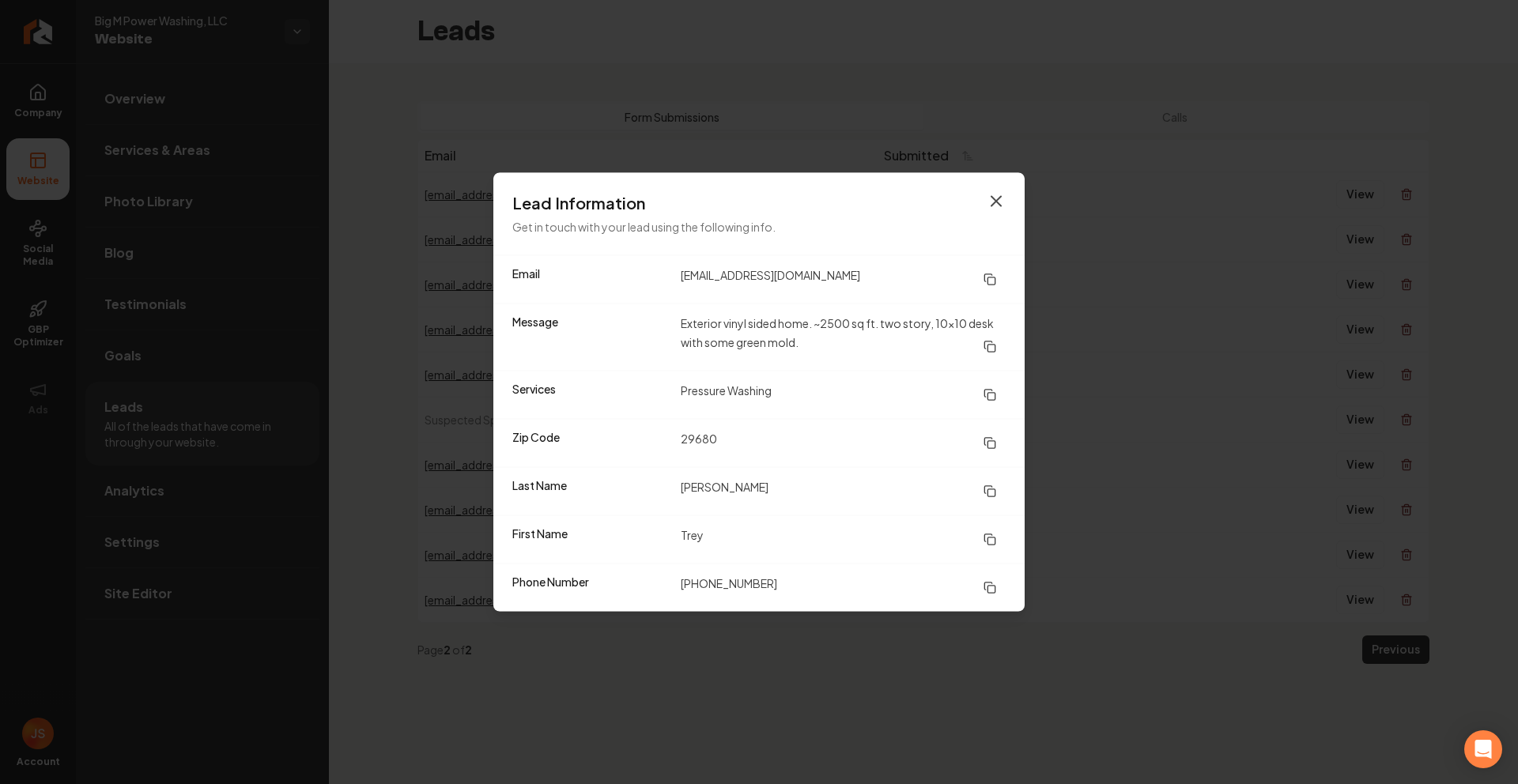
click at [1000, 197] on icon "button" at bounding box center [996, 201] width 19 height 19
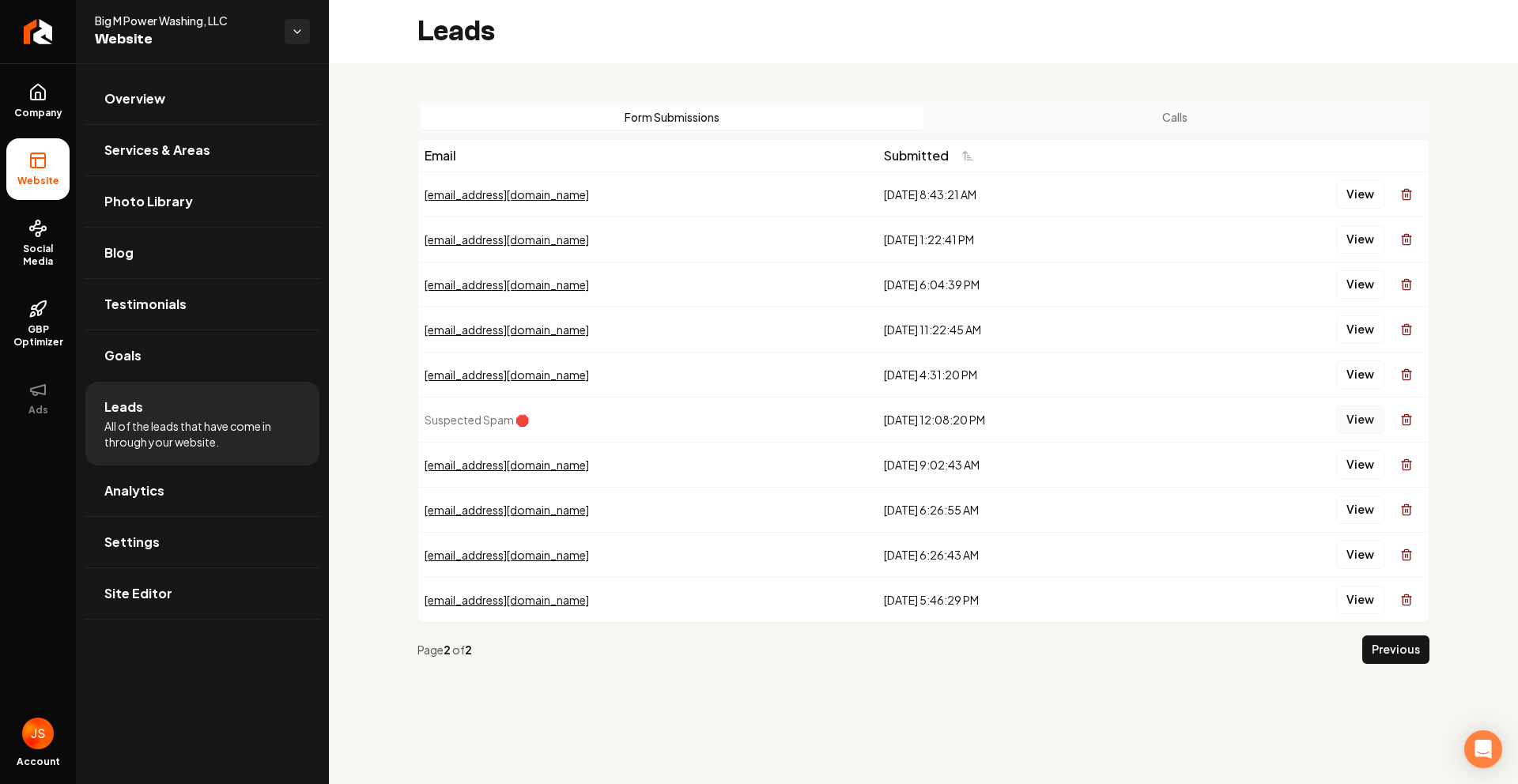
click at [1356, 420] on button "View" at bounding box center [1359, 420] width 48 height 29
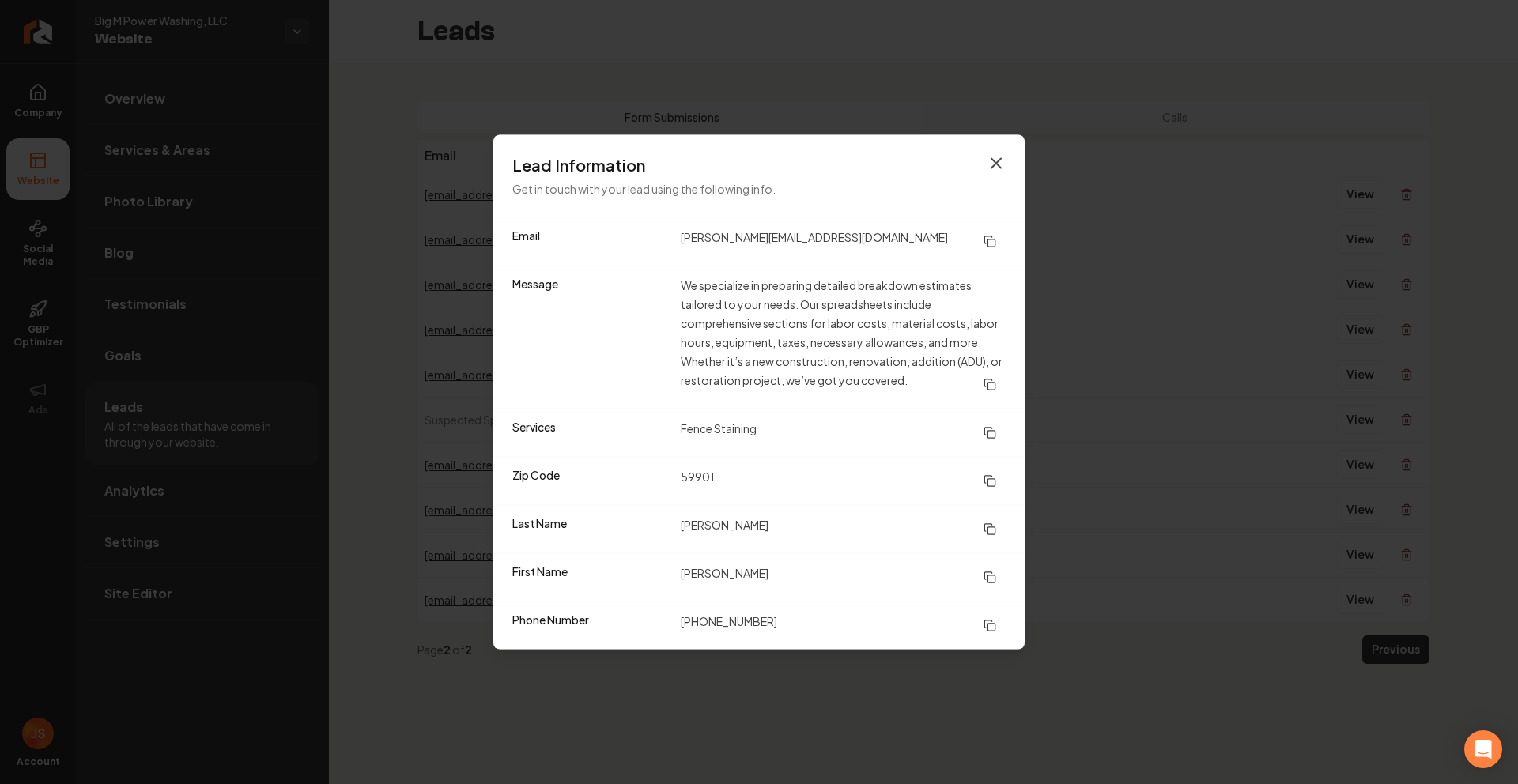
click at [997, 161] on icon "button" at bounding box center [996, 163] width 10 height 10
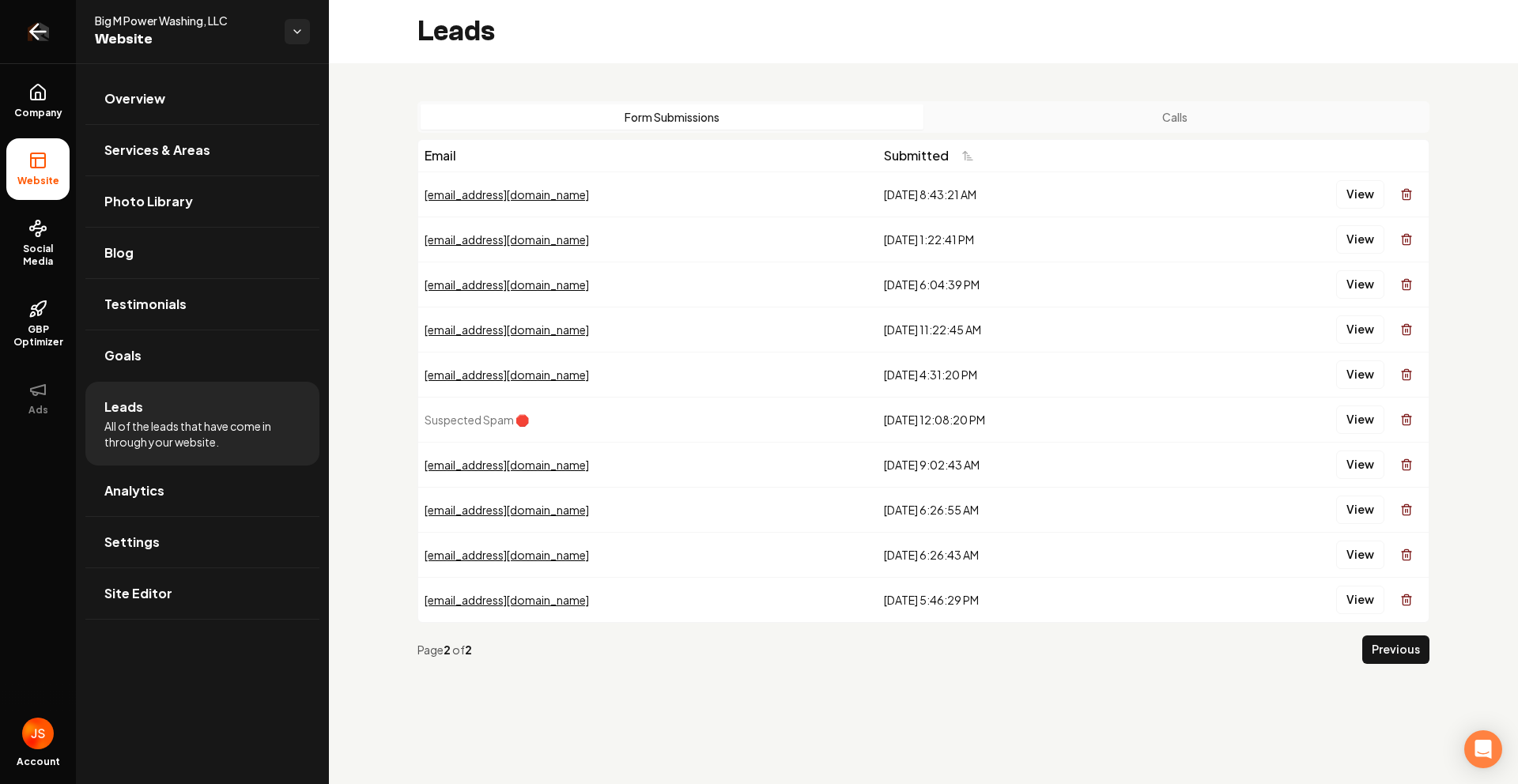
click at [11, 25] on link "Return to dashboard" at bounding box center [38, 31] width 76 height 63
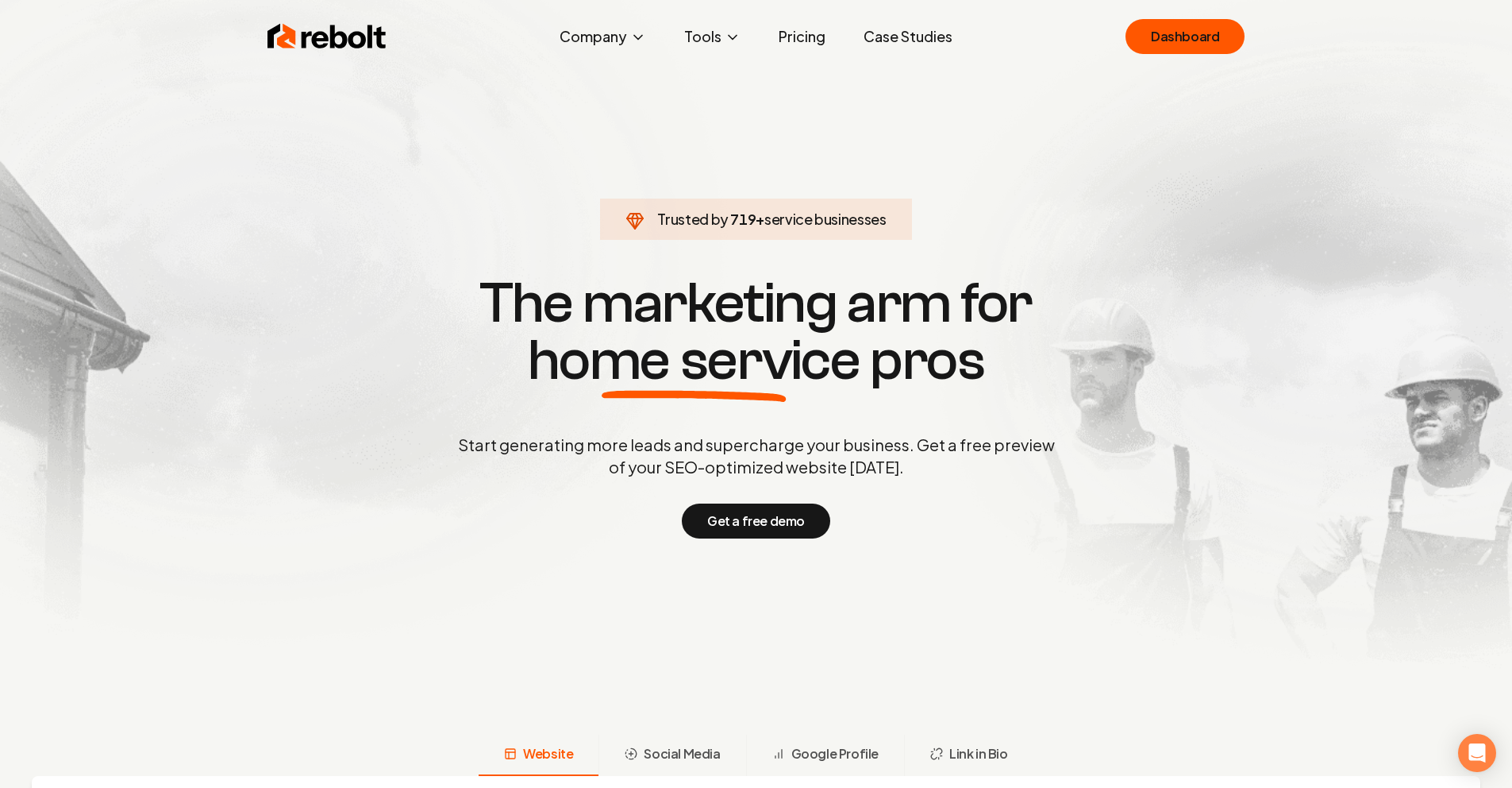
click at [781, 21] on link "Pricing" at bounding box center [803, 36] width 73 height 31
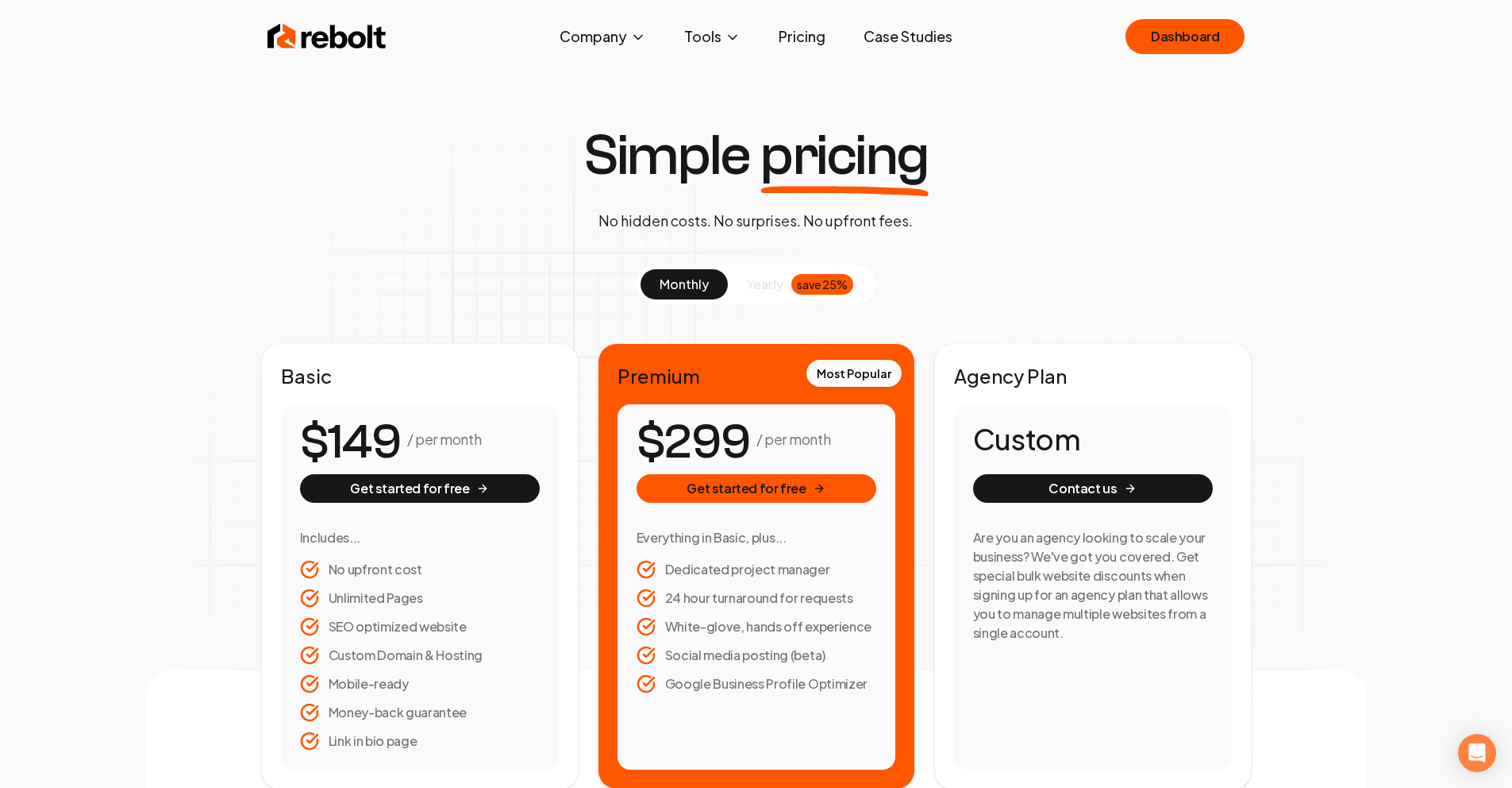
drag, startPoint x: 740, startPoint y: 237, endPoint x: 774, endPoint y: 176, distance: 69.8
click at [739, 237] on div "Simple pricing No hidden costs. No surprises. No upfront fees. monthly yearly s…" at bounding box center [756, 458] width 1219 height 663
click at [919, 38] on link "Case Studies" at bounding box center [908, 36] width 115 height 31
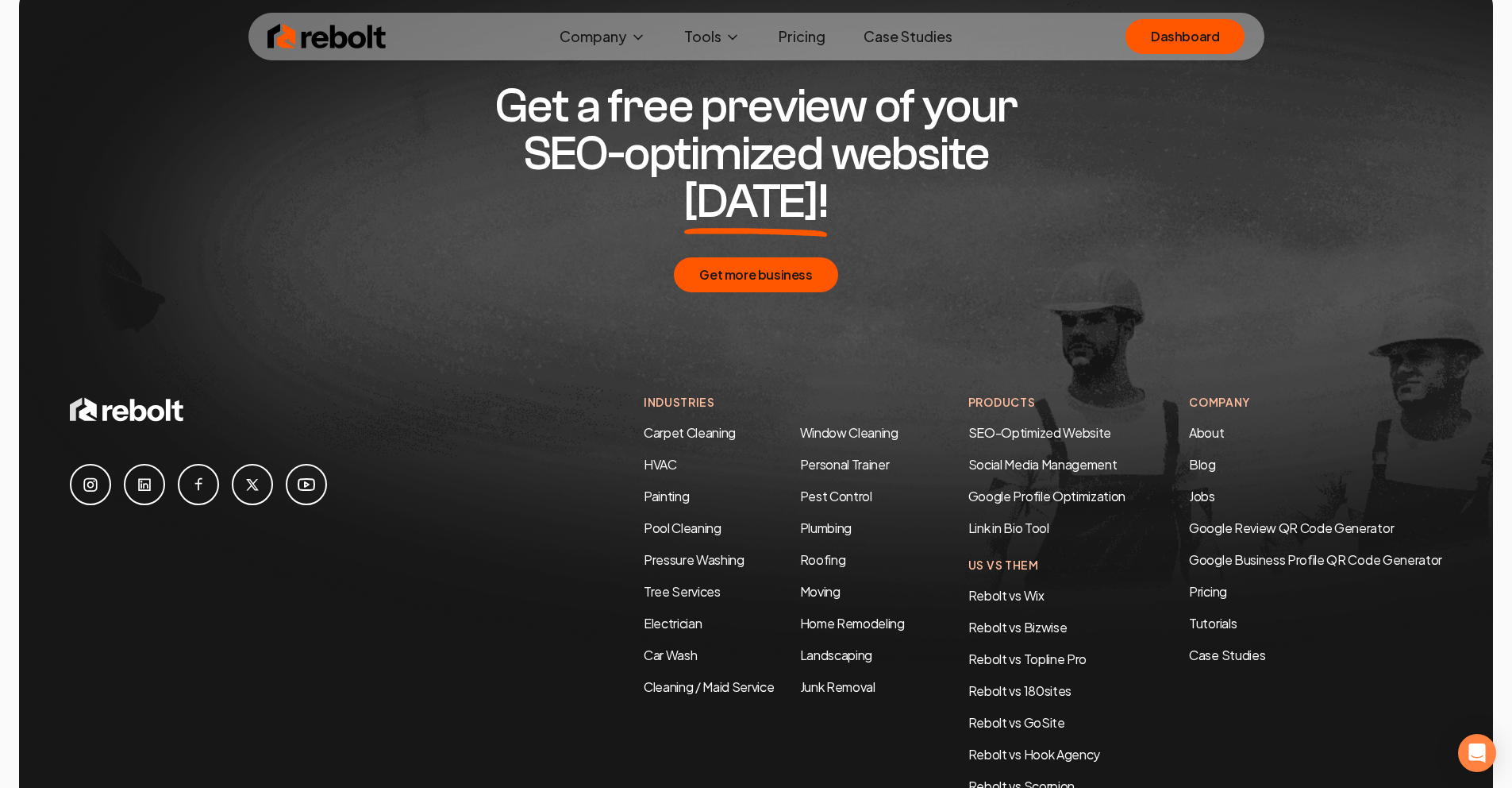
scroll to position [7683, 0]
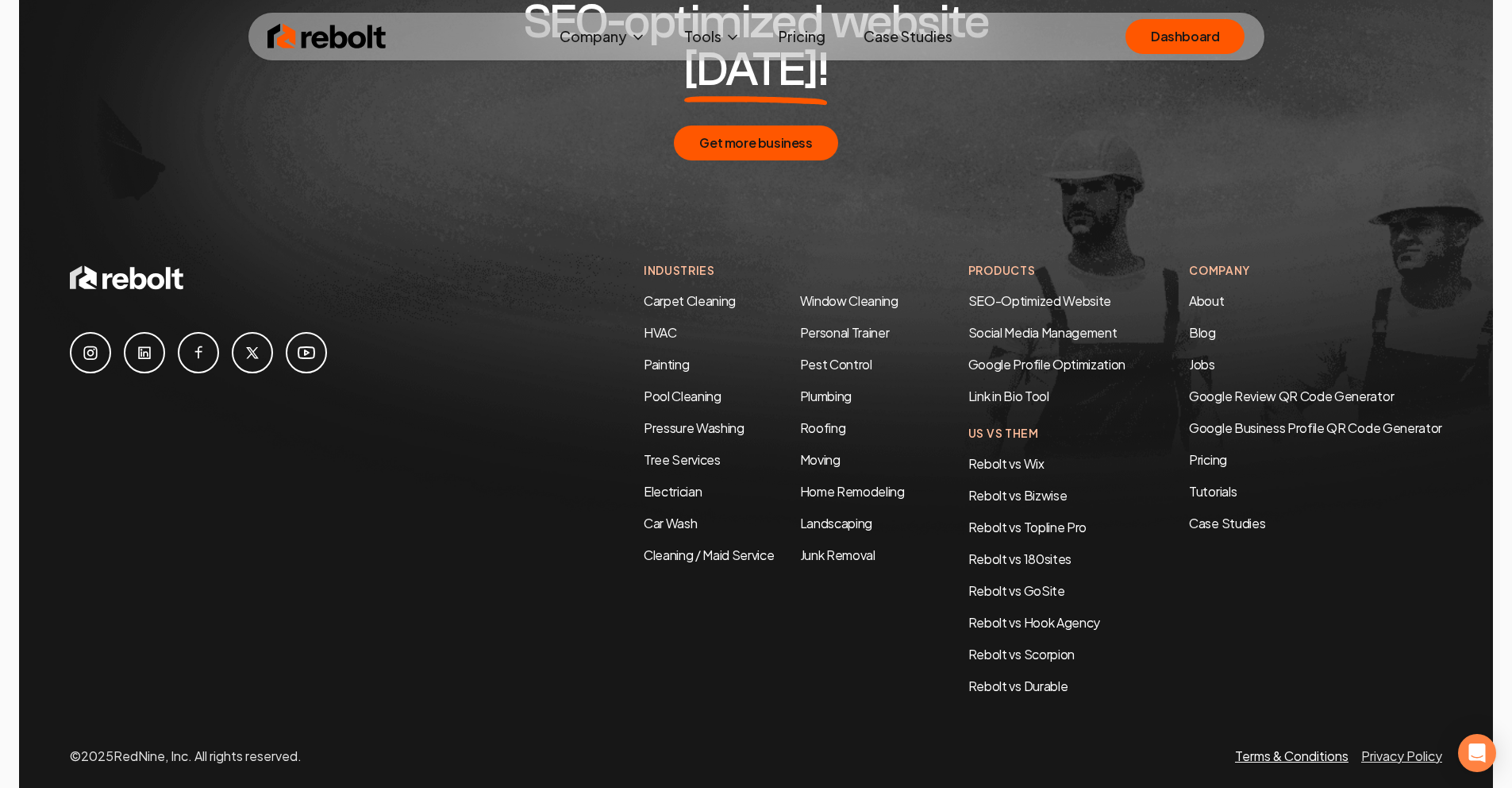
click at [1277, 748] on link "Terms & Conditions" at bounding box center [1292, 756] width 114 height 17
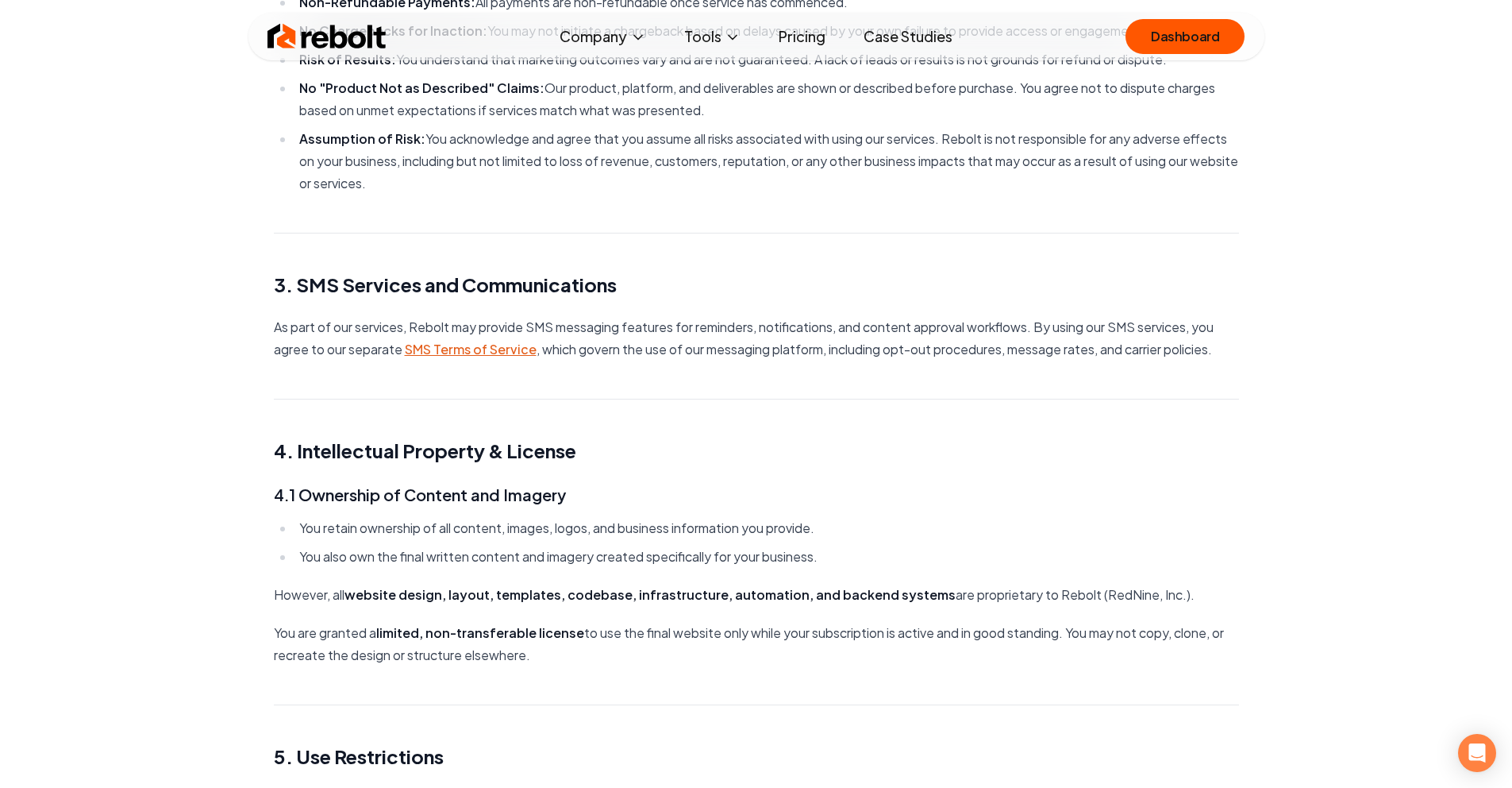
scroll to position [656, 0]
